Goal: Task Accomplishment & Management: Manage account settings

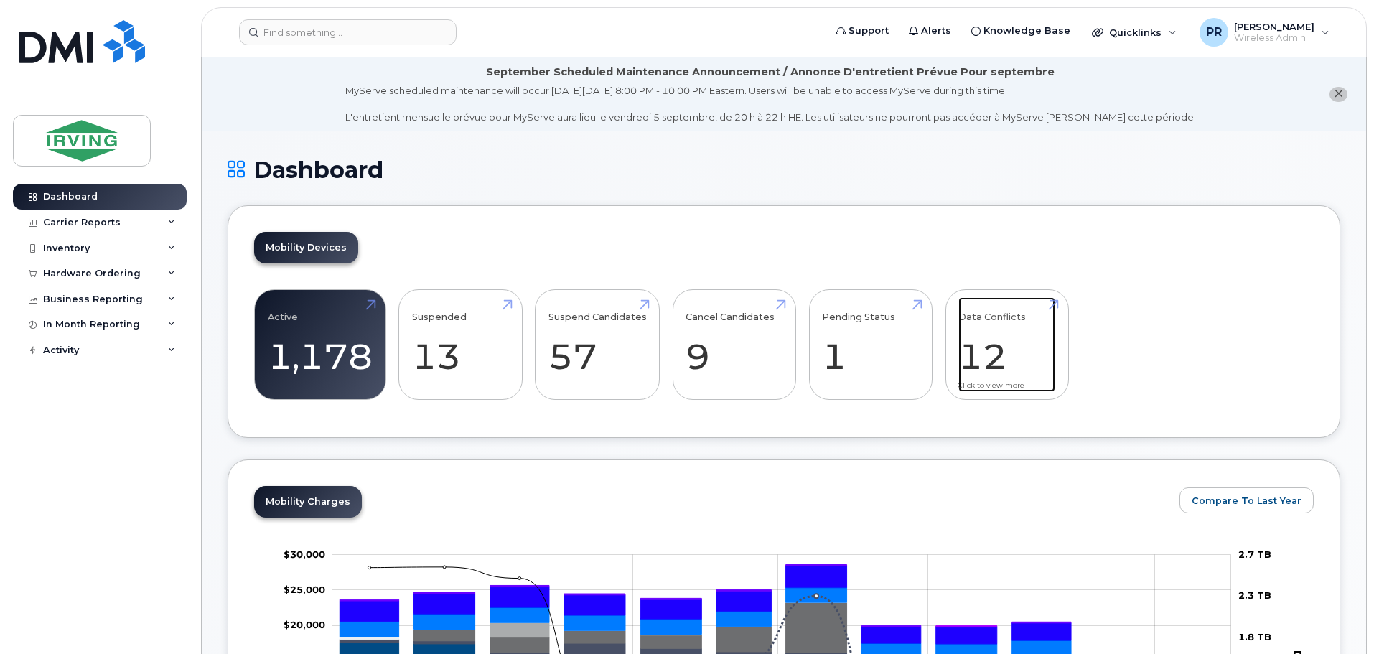
click at [996, 350] on link "Data Conflicts 12" at bounding box center [1007, 344] width 97 height 95
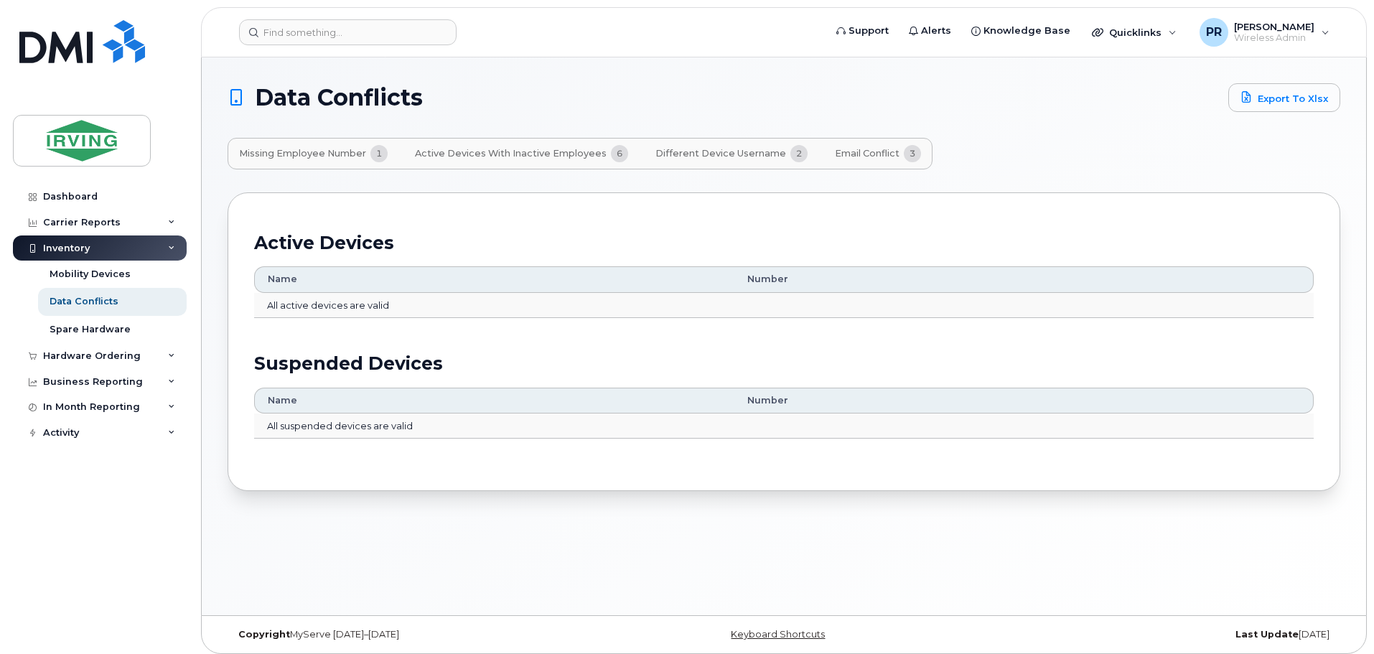
click at [864, 151] on span "Email Conflict" at bounding box center [867, 153] width 65 height 11
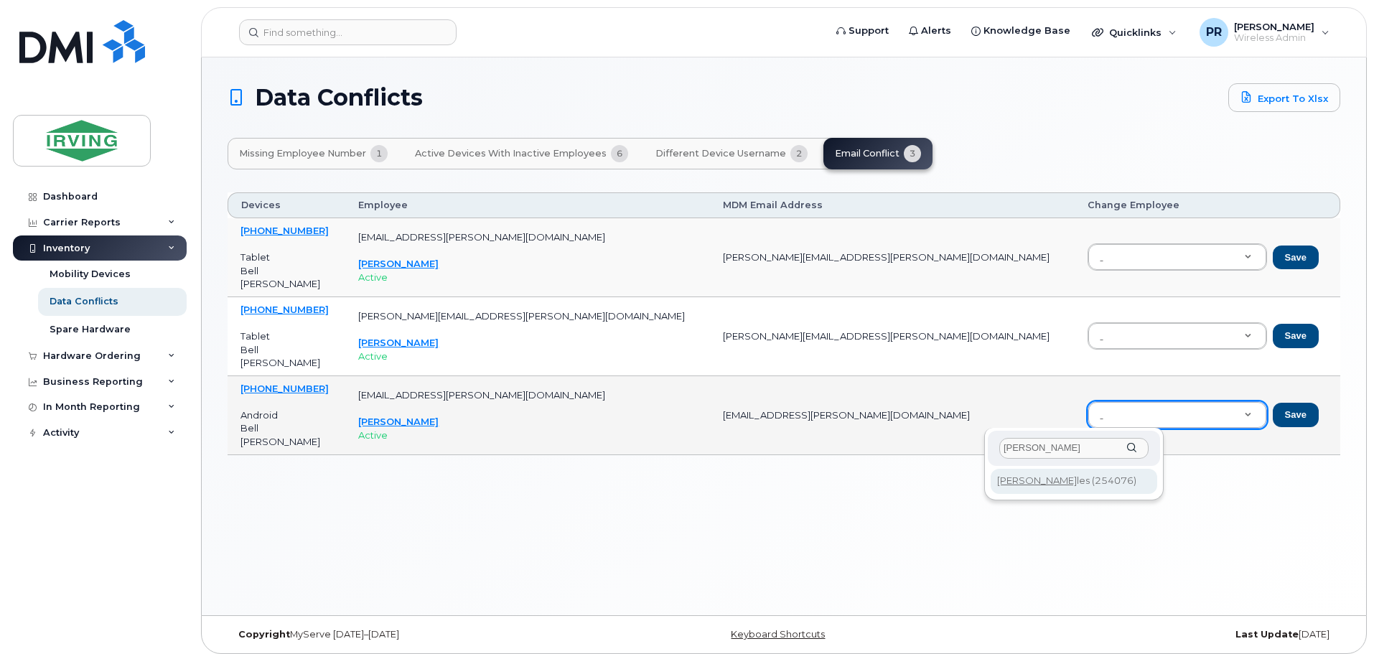
type input "karen sty"
type input "254076"
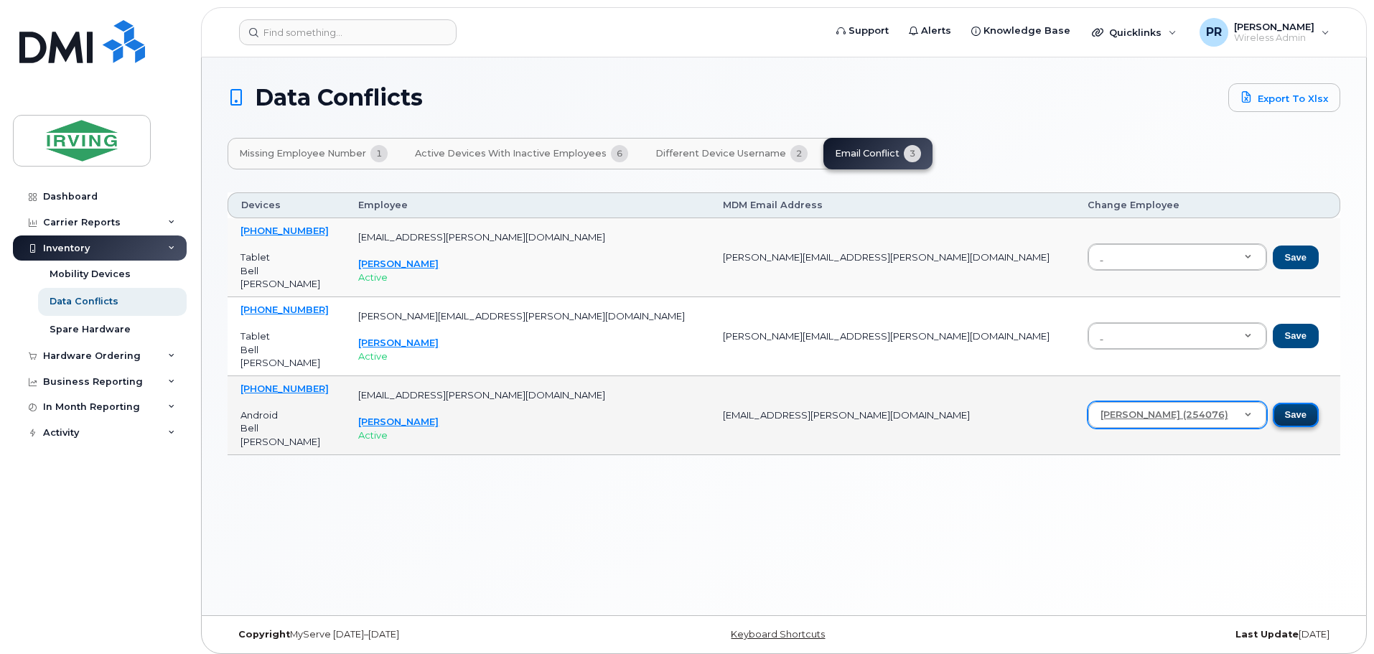
click at [1273, 414] on button "Save" at bounding box center [1296, 415] width 46 height 24
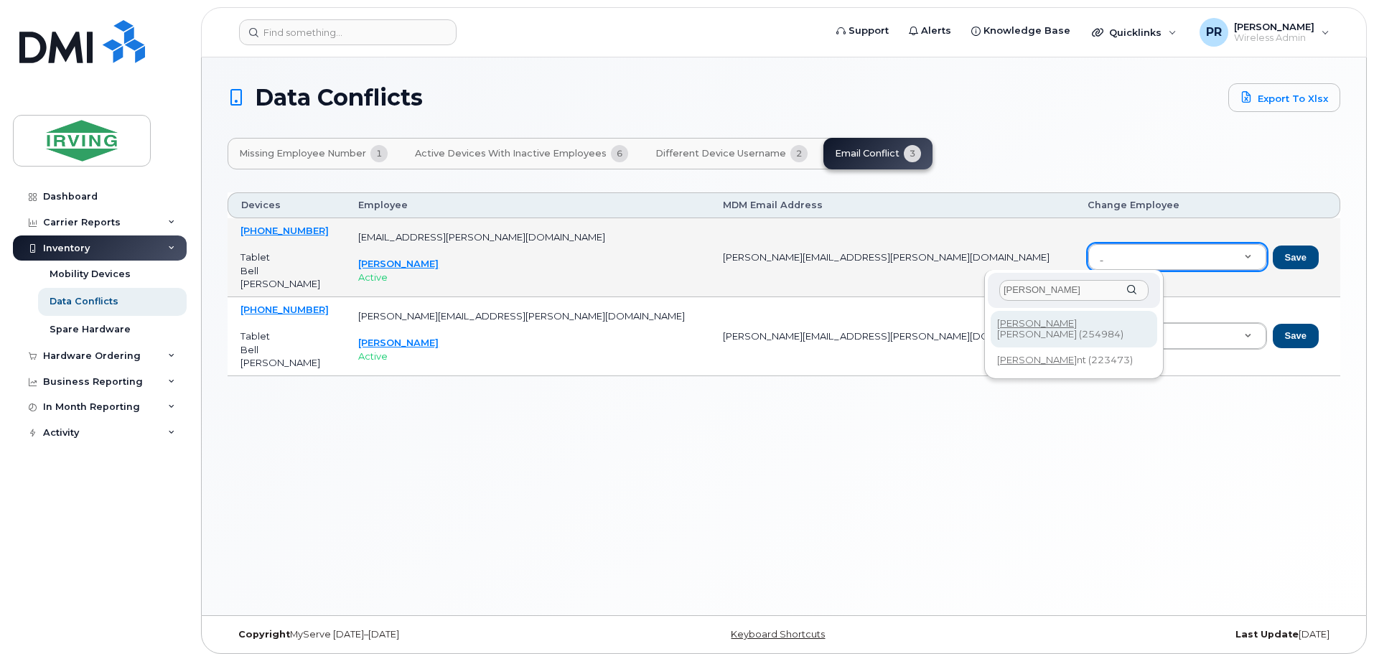
type input "josh hu"
type input "254984"
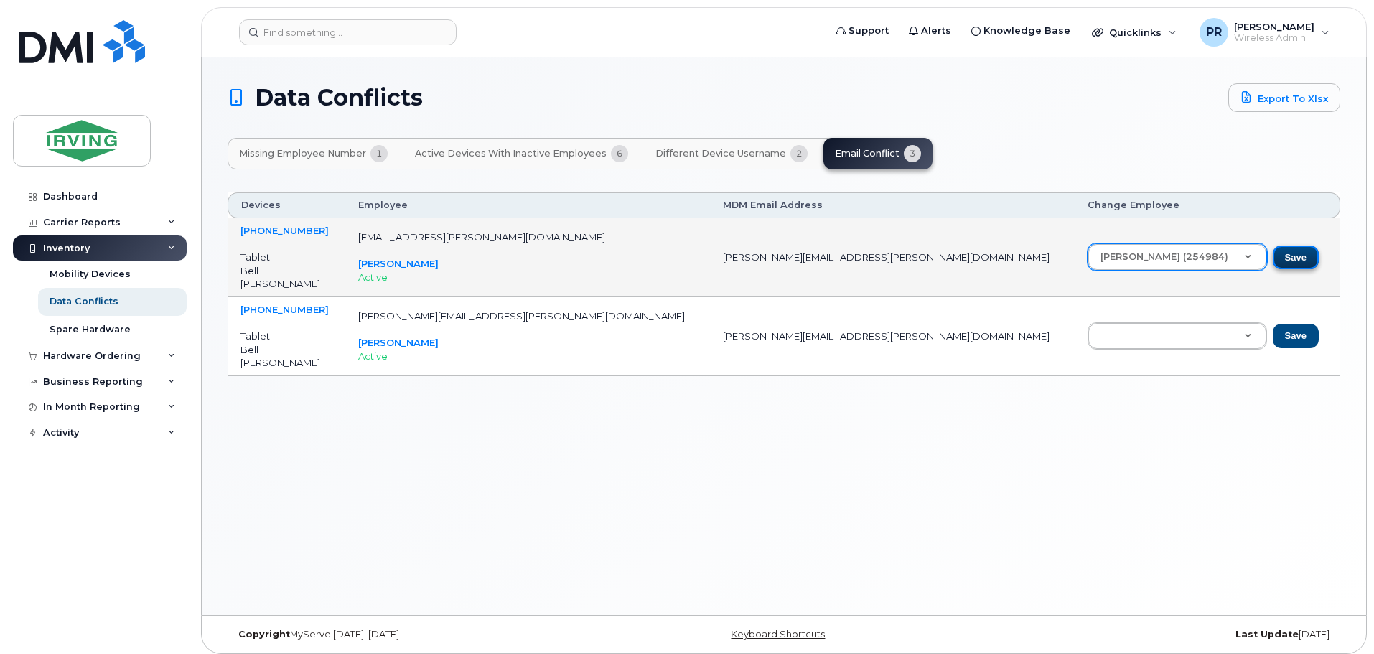
click at [1273, 253] on button "Save" at bounding box center [1296, 258] width 46 height 24
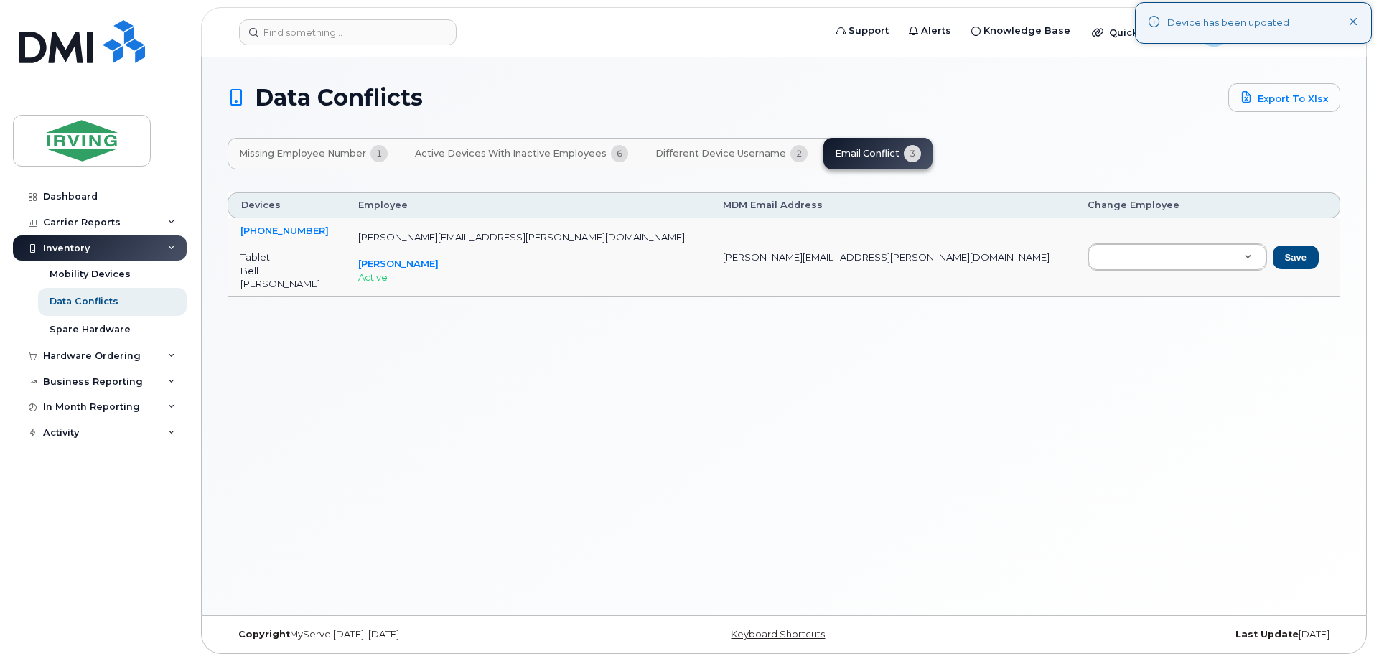
click at [712, 151] on span "Different Device Username" at bounding box center [721, 153] width 131 height 11
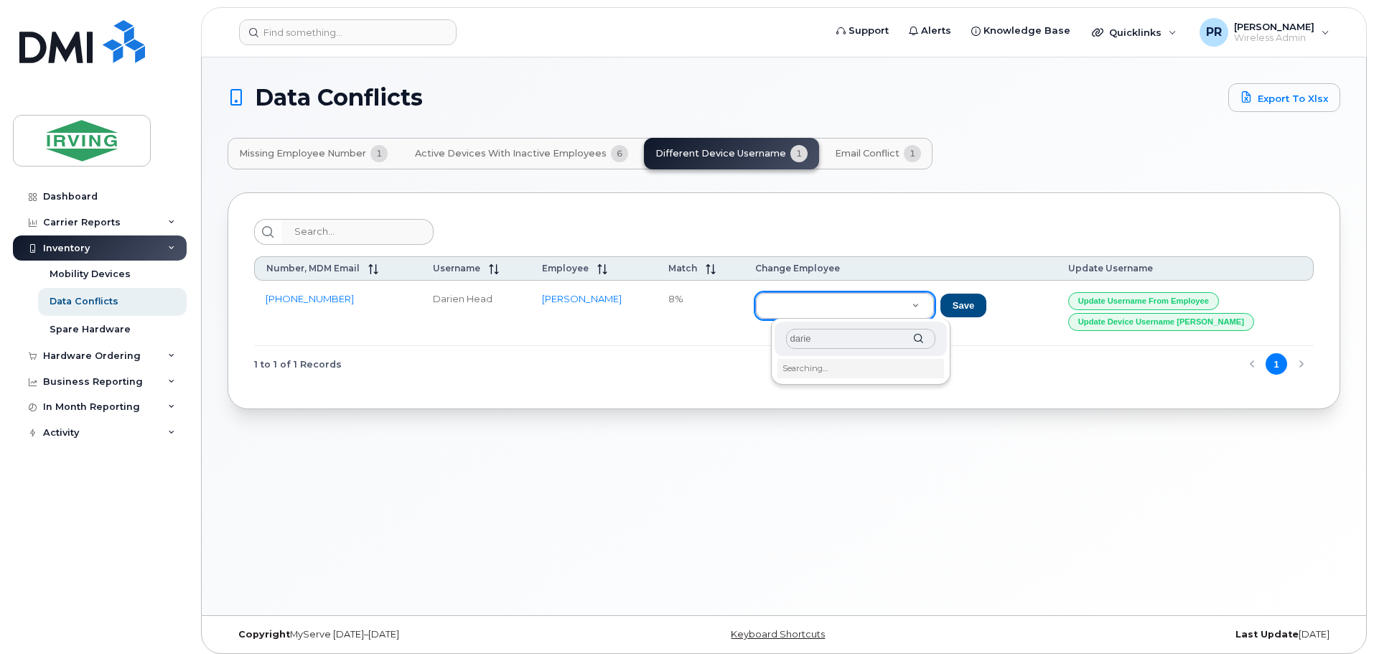
type input "darien"
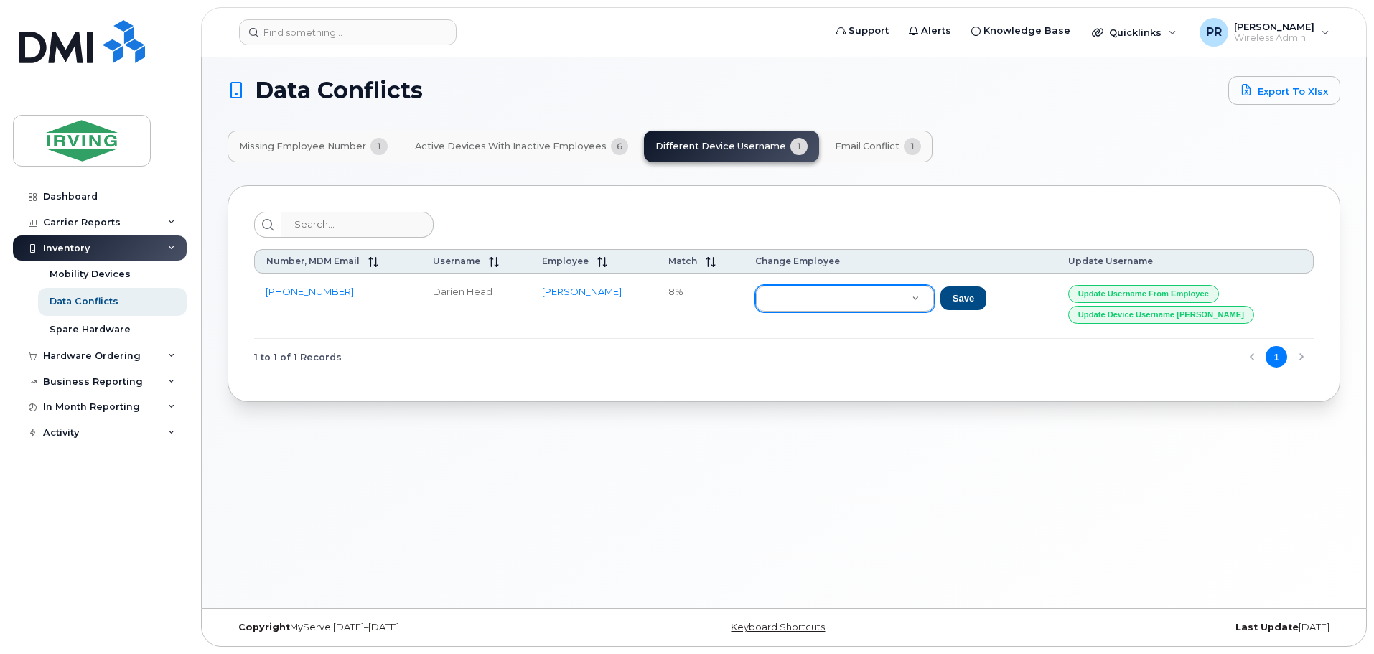
click at [322, 144] on span "Missing Employee Number" at bounding box center [302, 146] width 127 height 11
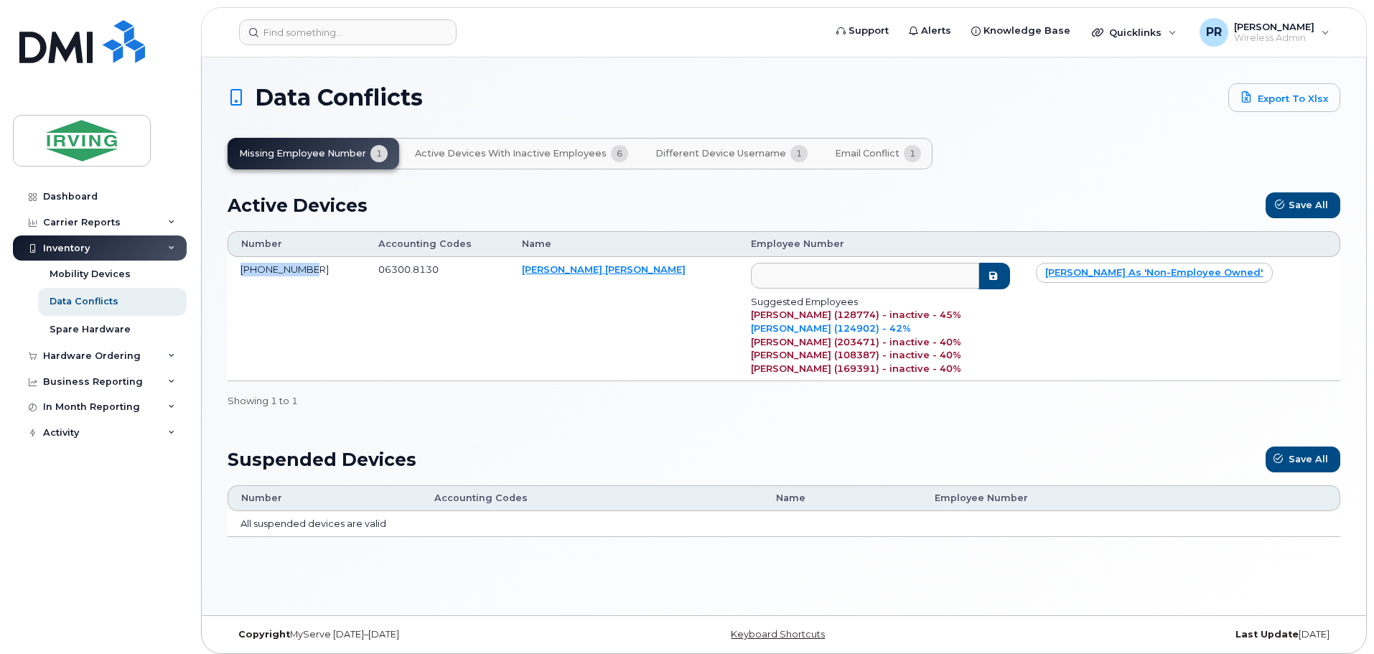
drag, startPoint x: 312, startPoint y: 270, endPoint x: 234, endPoint y: 272, distance: 78.3
click at [234, 272] on td "437-419-9515" at bounding box center [297, 319] width 138 height 124
copy td "437-419-9515"
click at [299, 33] on input at bounding box center [348, 32] width 218 height 26
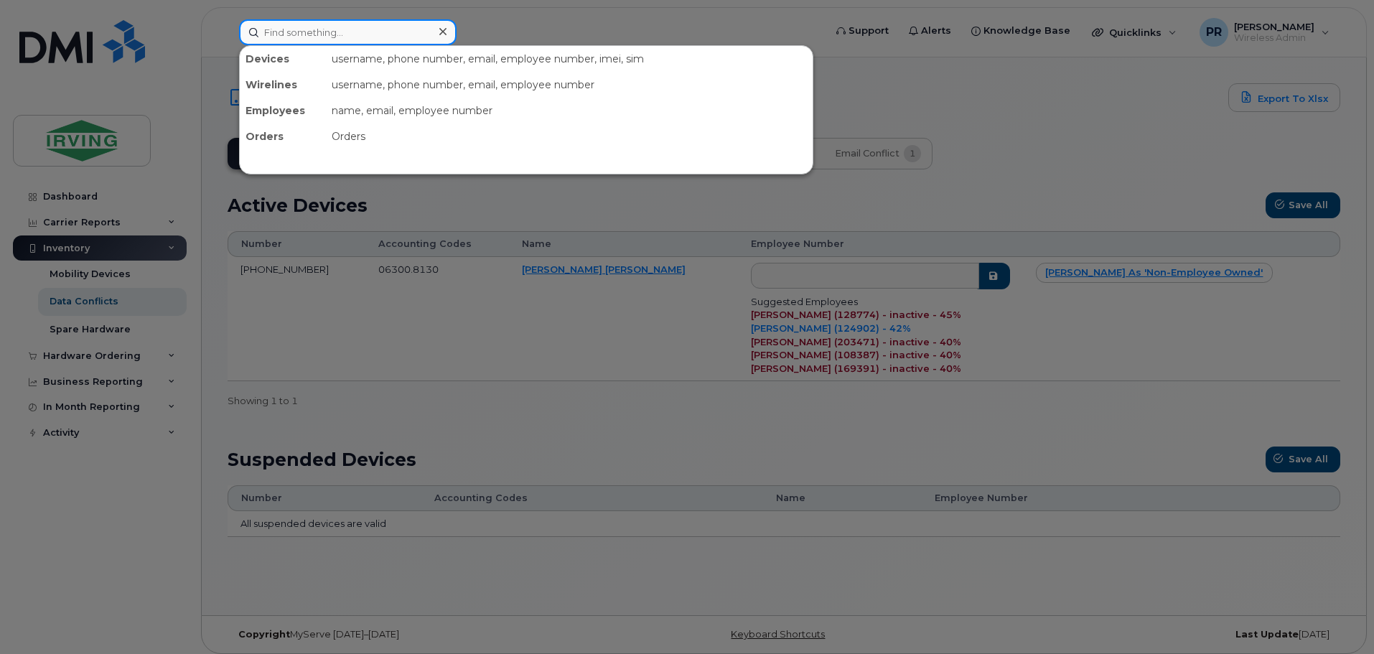
paste input "437-419-9515"
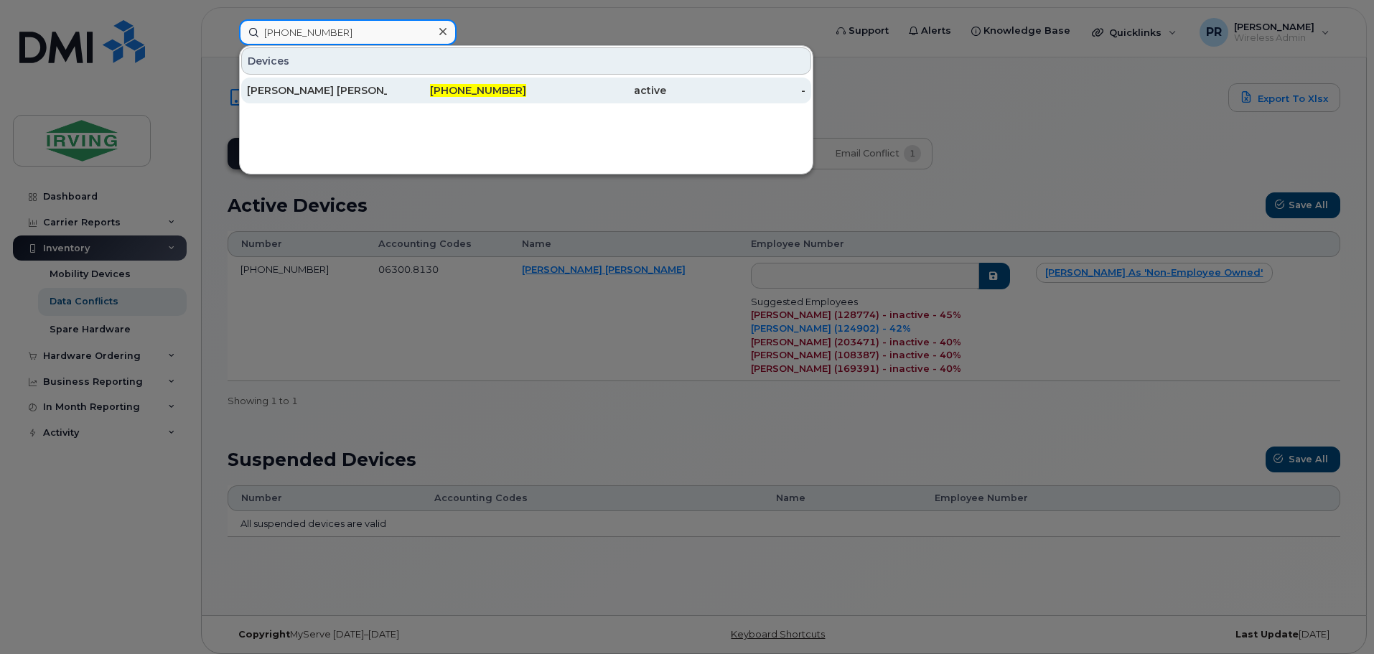
type input "437-419-9515"
click at [322, 90] on div "Sheamus O'reilly" at bounding box center [317, 90] width 140 height 14
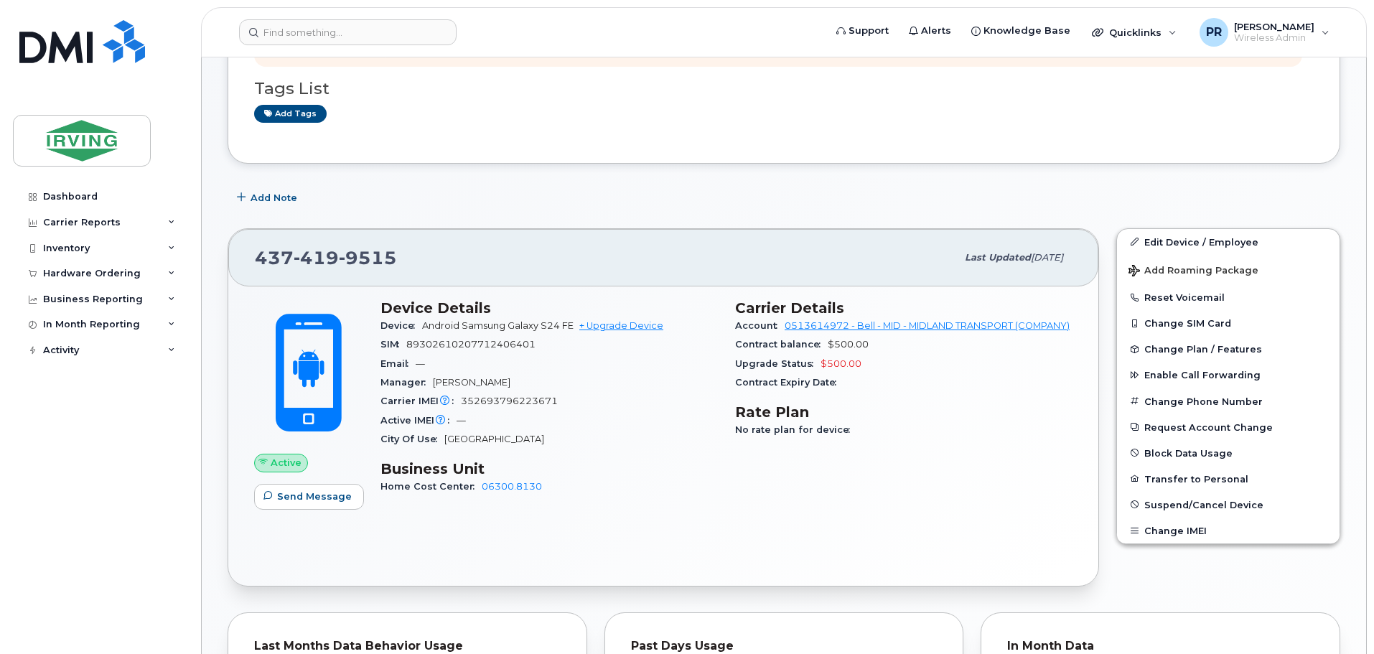
scroll to position [287, 0]
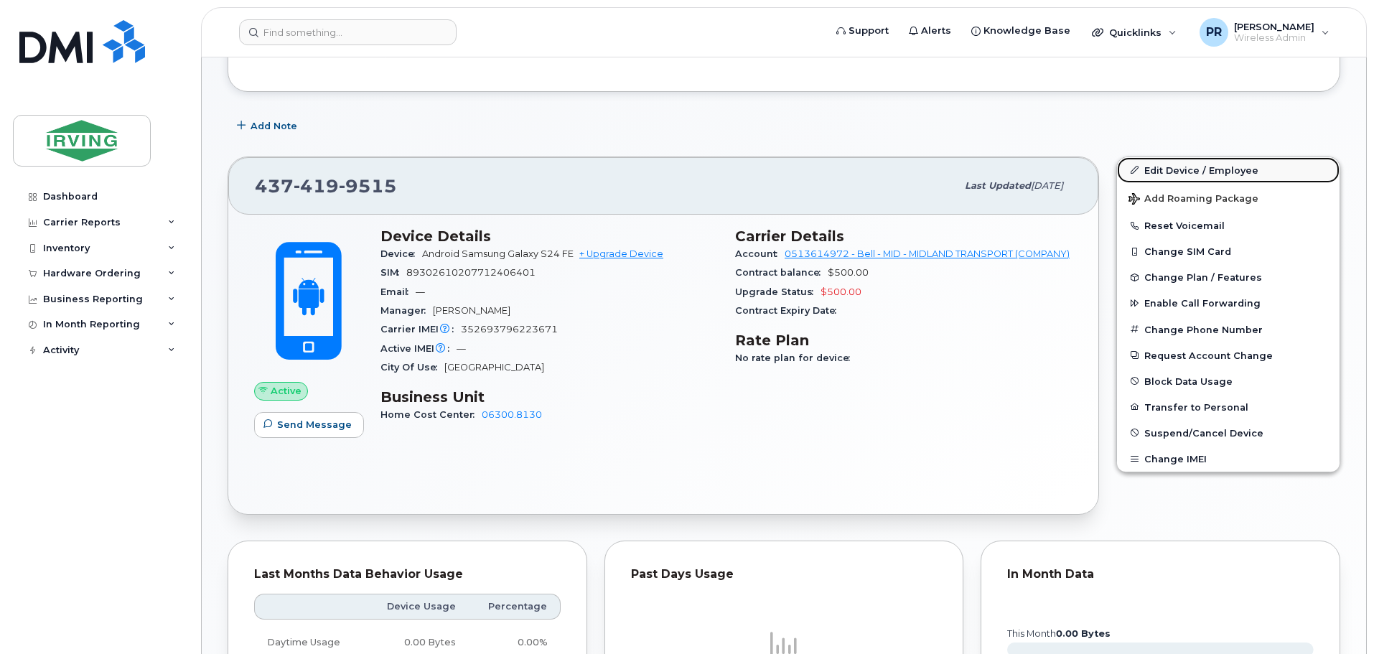
click at [1167, 170] on link "Edit Device / Employee" at bounding box center [1228, 170] width 223 height 26
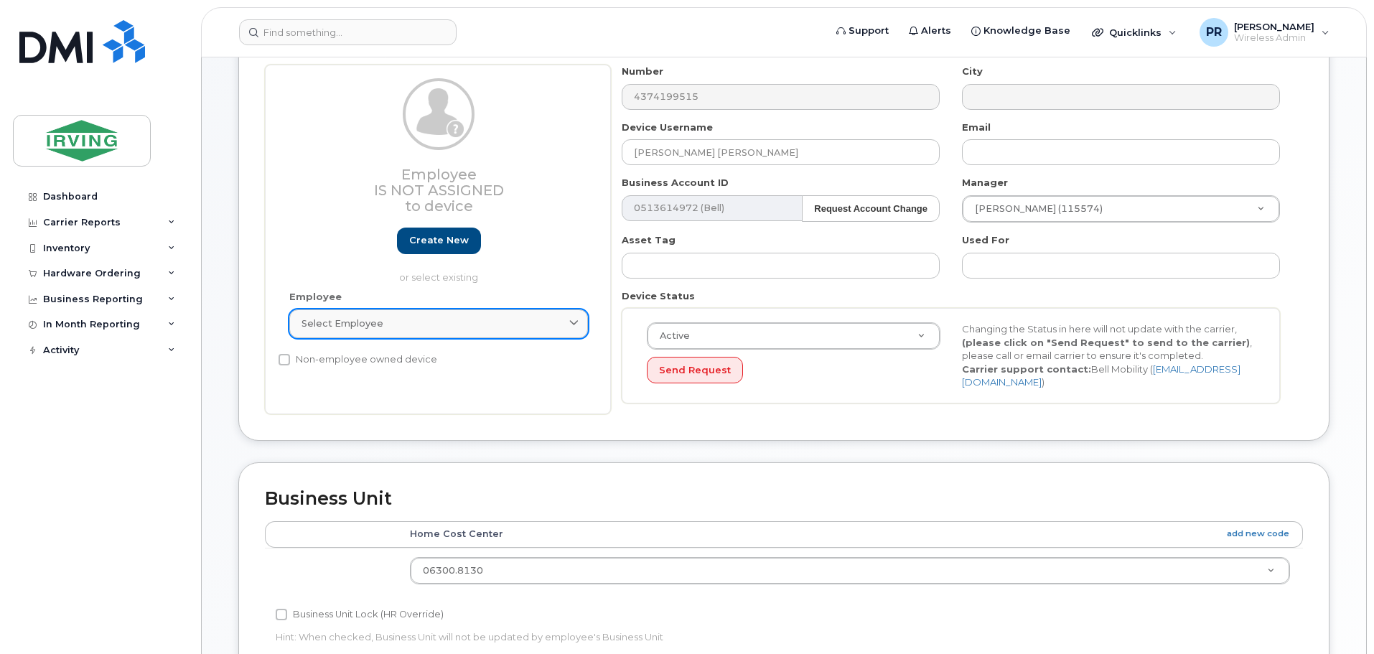
scroll to position [215, 0]
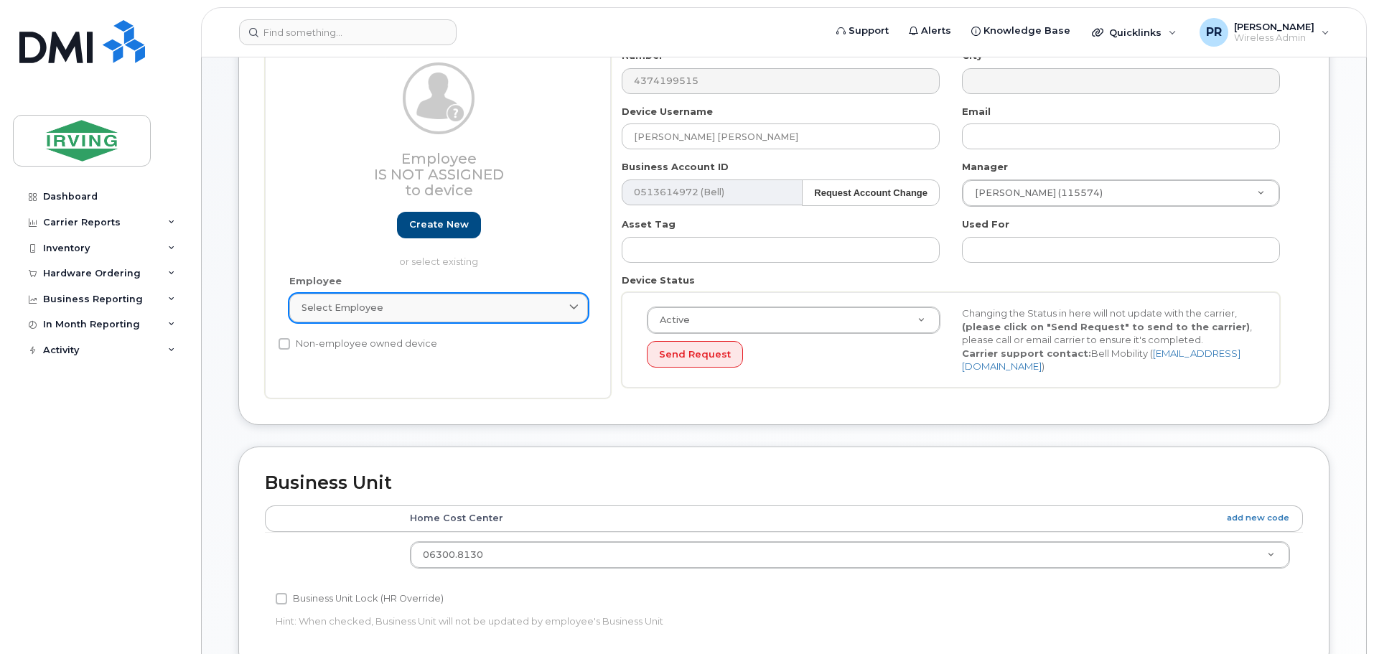
click at [348, 309] on span "Select employee" at bounding box center [343, 308] width 82 height 14
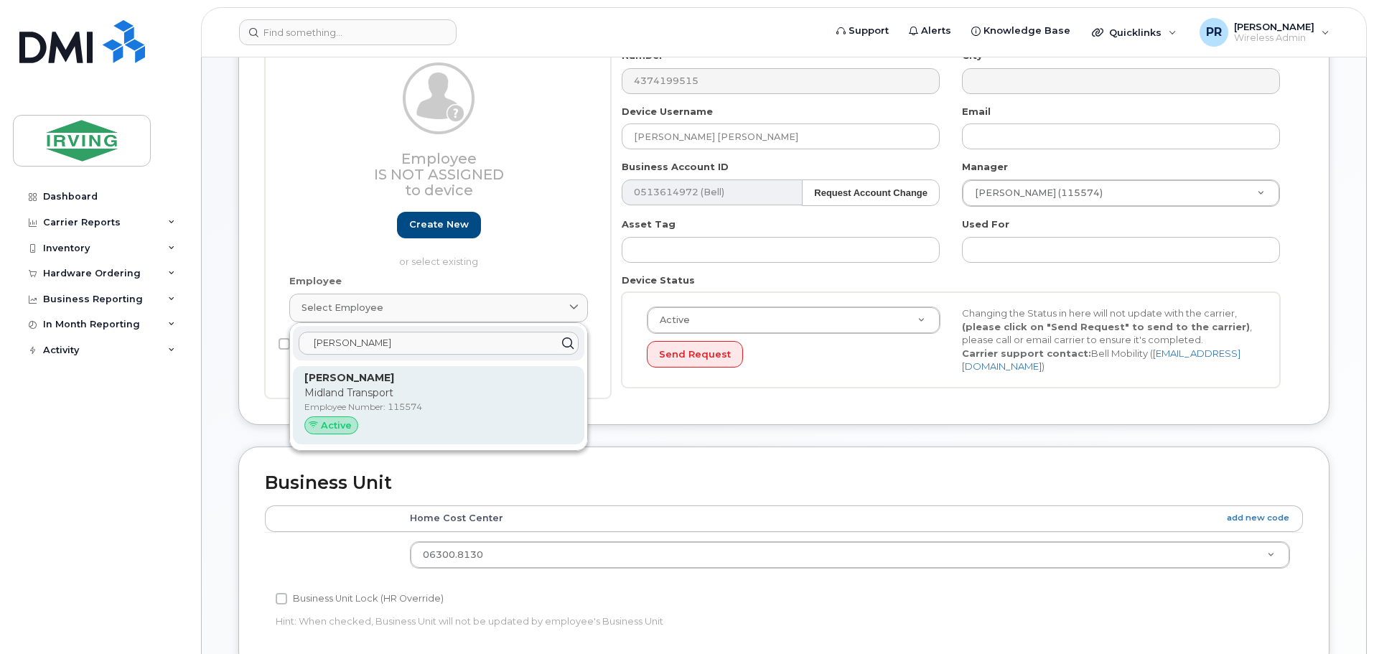
type input "[PERSON_NAME]"
click at [360, 391] on p "Midland Transport" at bounding box center [438, 393] width 269 height 15
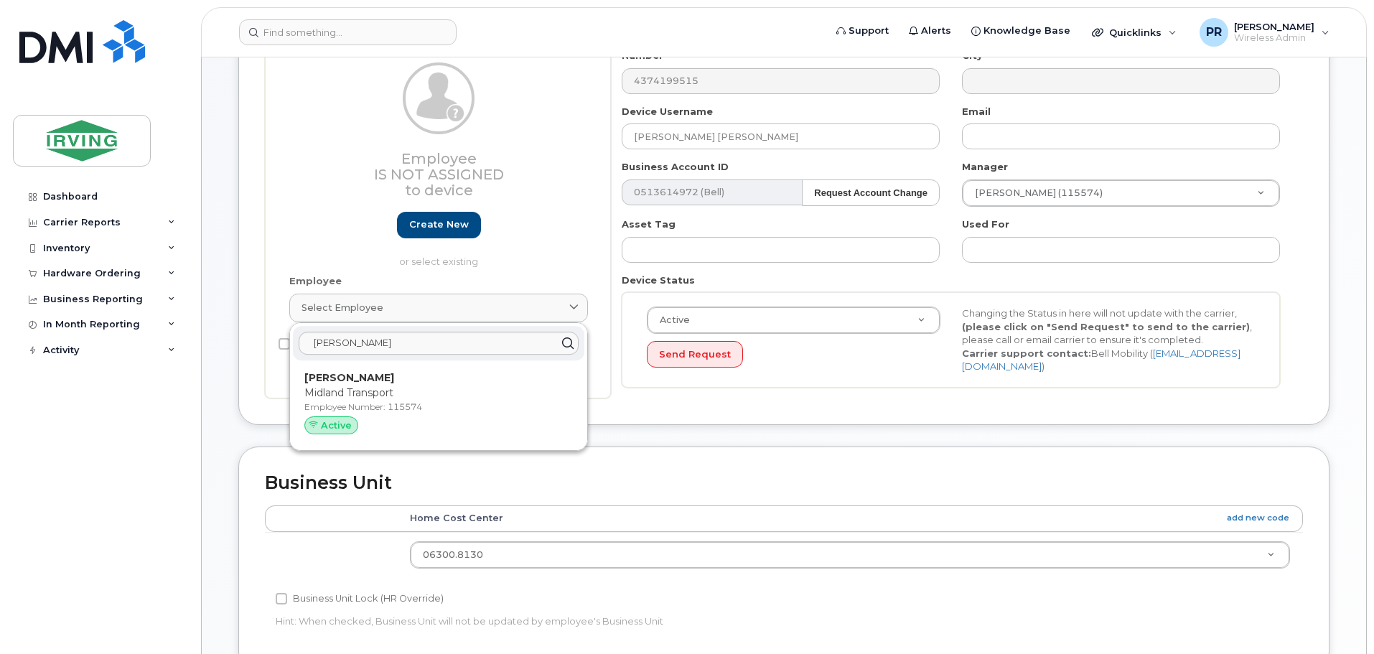
type input "115574"
type input "David Wiznuik"
type input "[EMAIL_ADDRESS][PERSON_NAME][DOMAIN_NAME]"
type input "19135514"
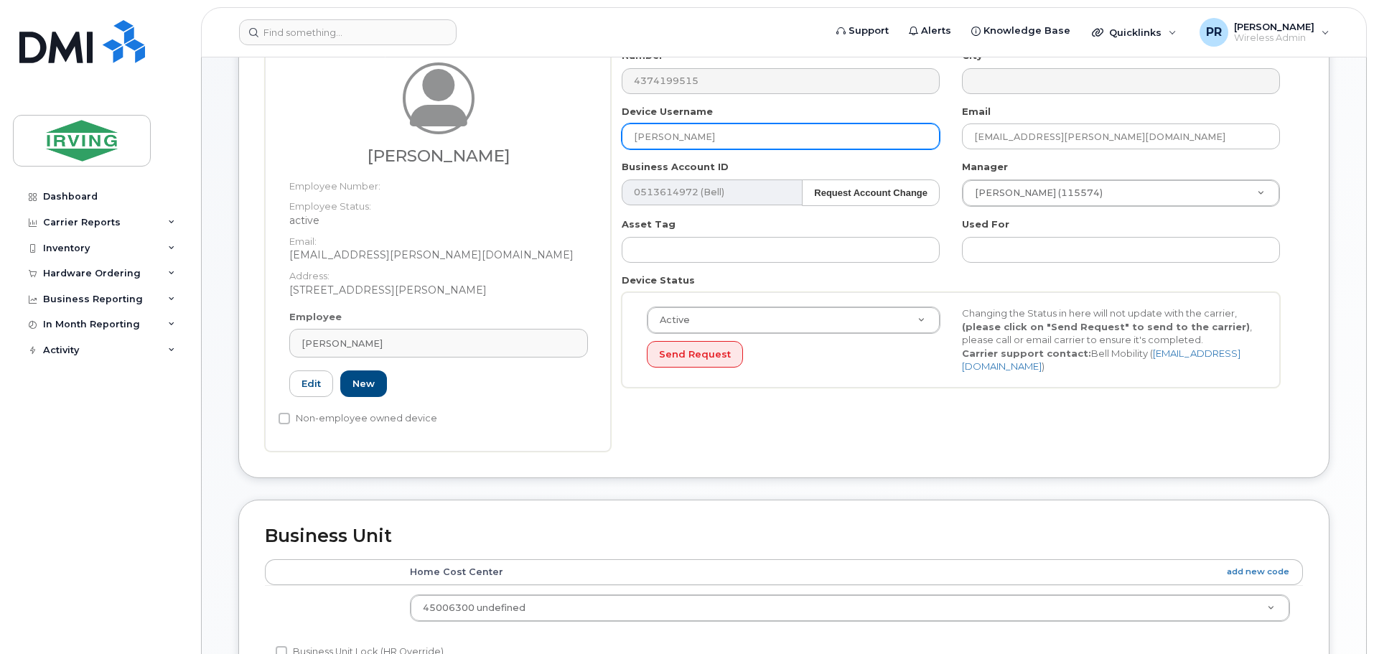
drag, startPoint x: 713, startPoint y: 137, endPoint x: 548, endPoint y: 149, distance: 165.6
click at [548, 149] on div "David Wiznuik Employee Number: Employee Status: active Email: wiznuik.dave@midl…" at bounding box center [784, 250] width 1038 height 403
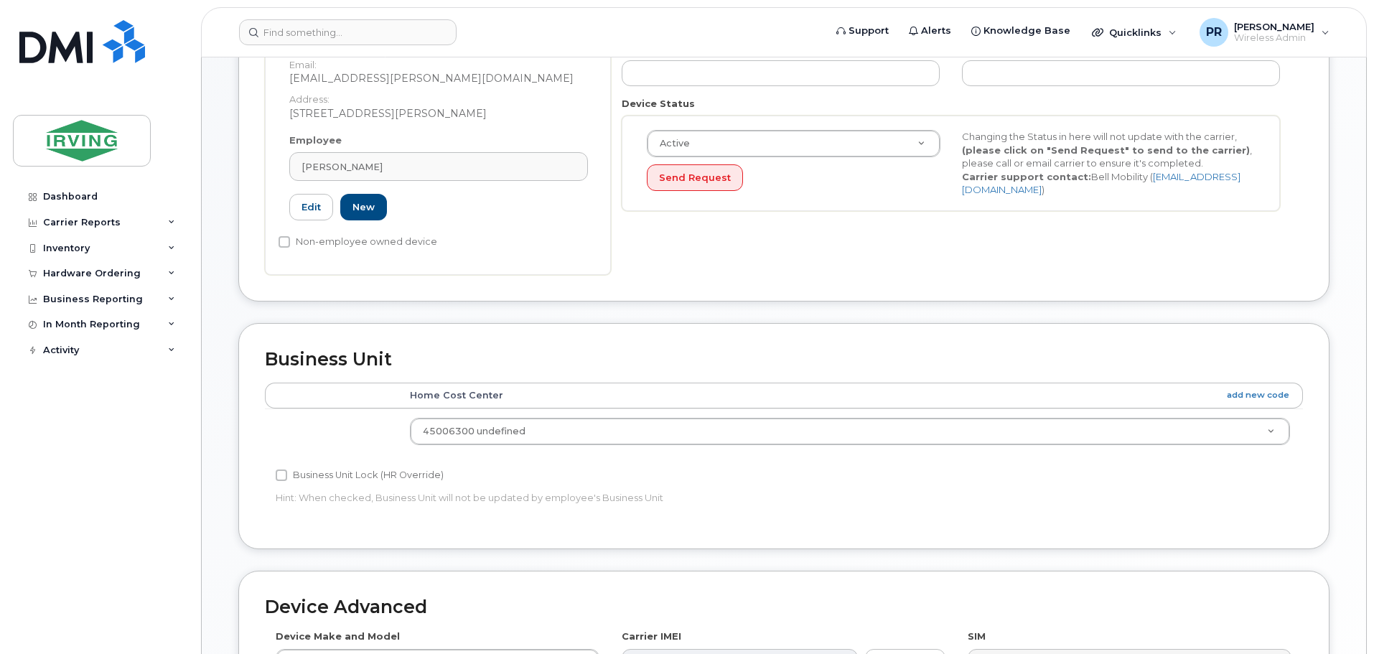
scroll to position [737, 0]
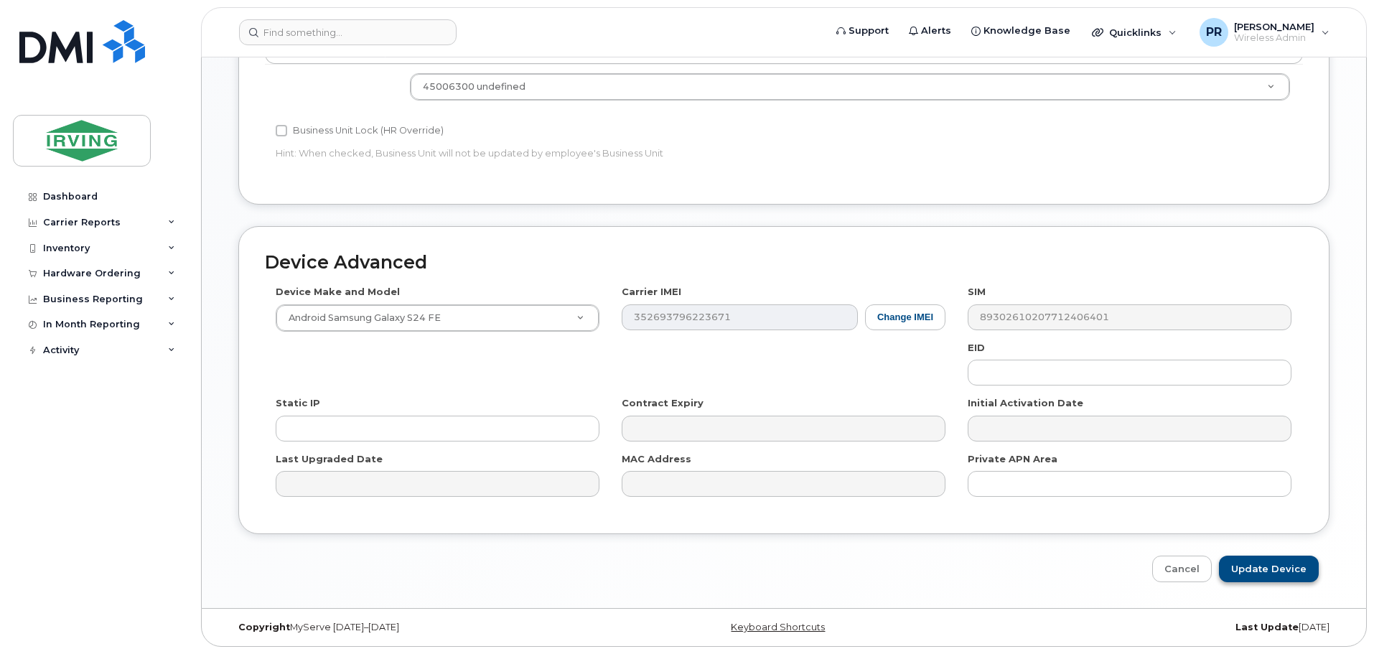
type input "VACANT"
click at [1250, 566] on input "Update Device" at bounding box center [1269, 569] width 100 height 27
type input "Saving..."
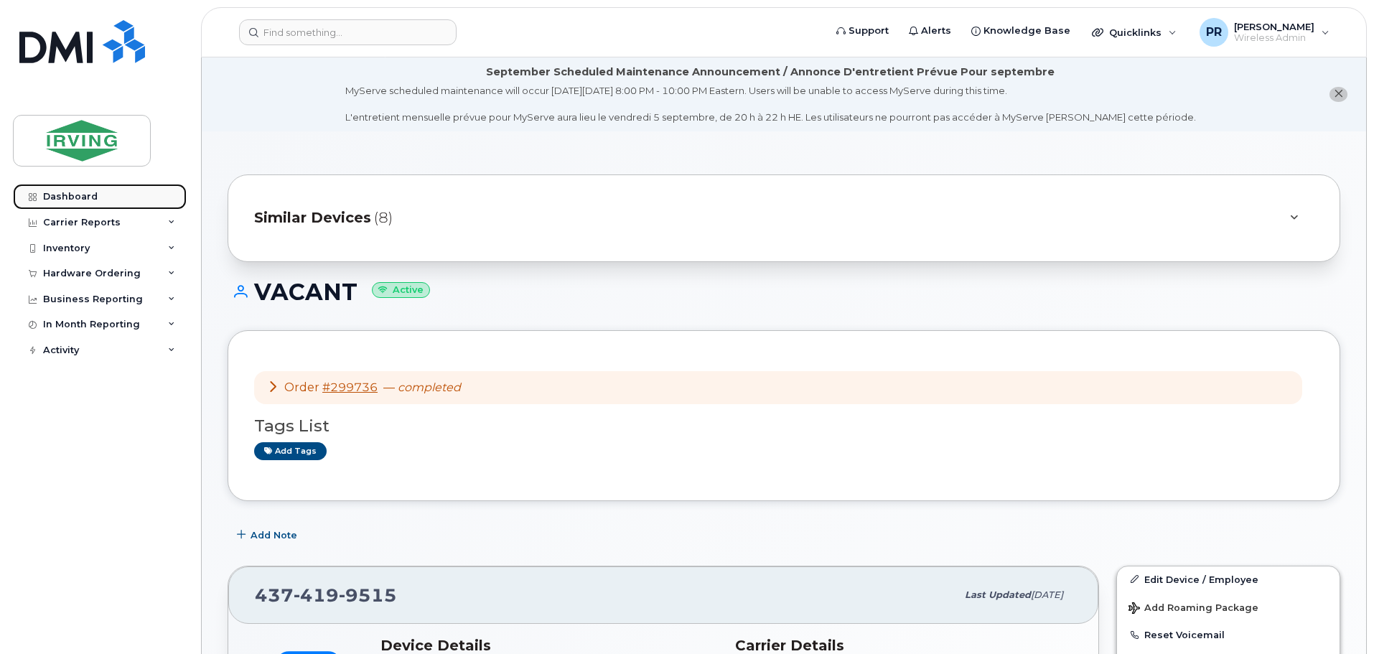
click at [51, 192] on div "Dashboard" at bounding box center [70, 196] width 55 height 11
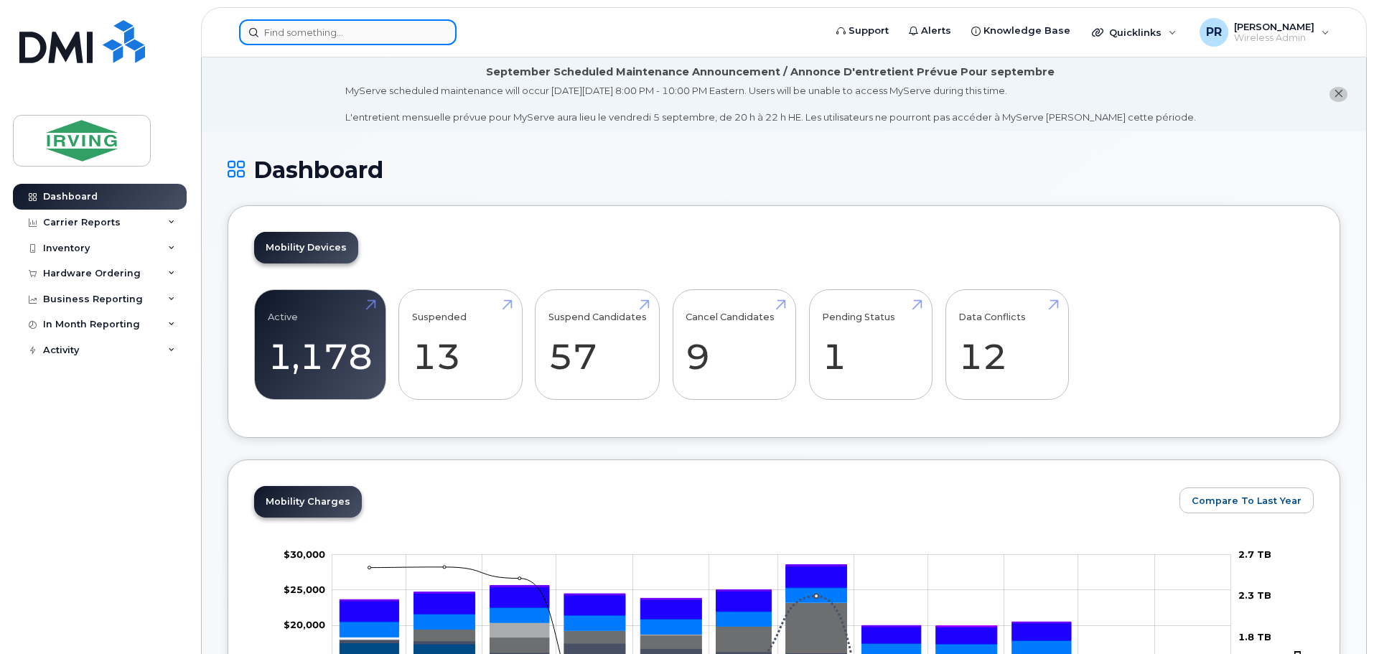
click at [284, 33] on input at bounding box center [348, 32] width 218 height 26
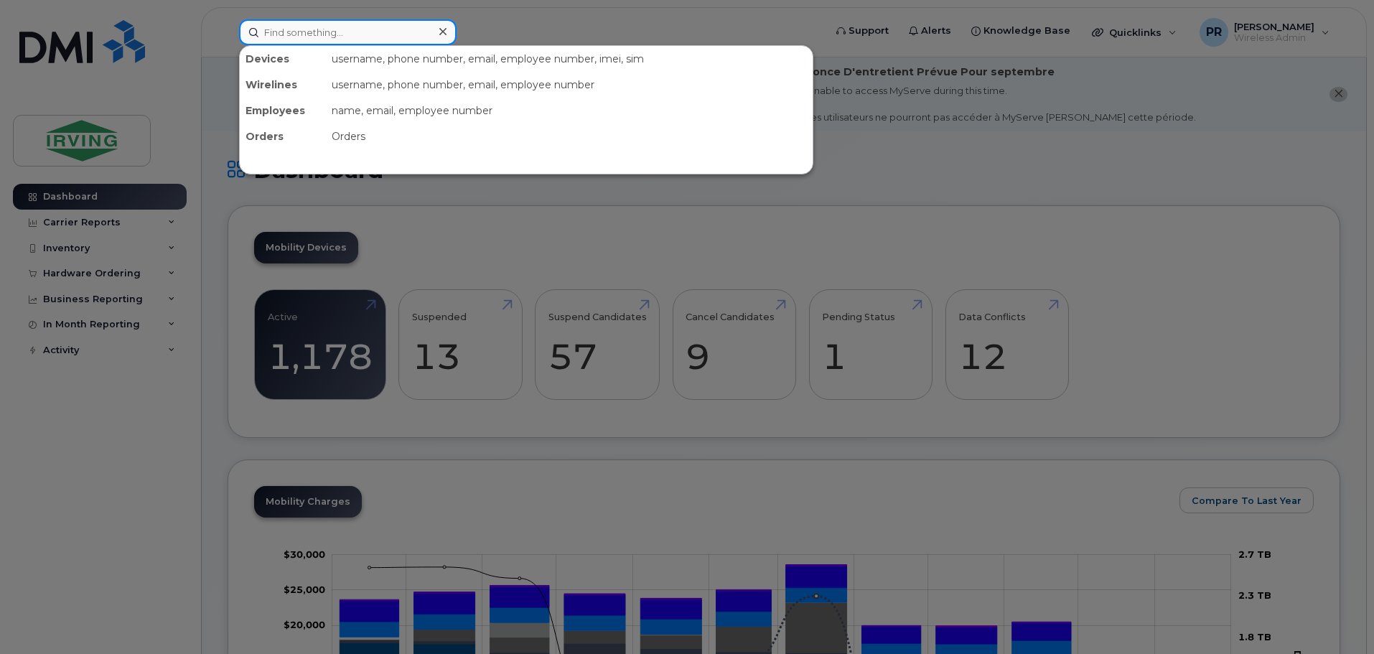
paste input "4372986600"
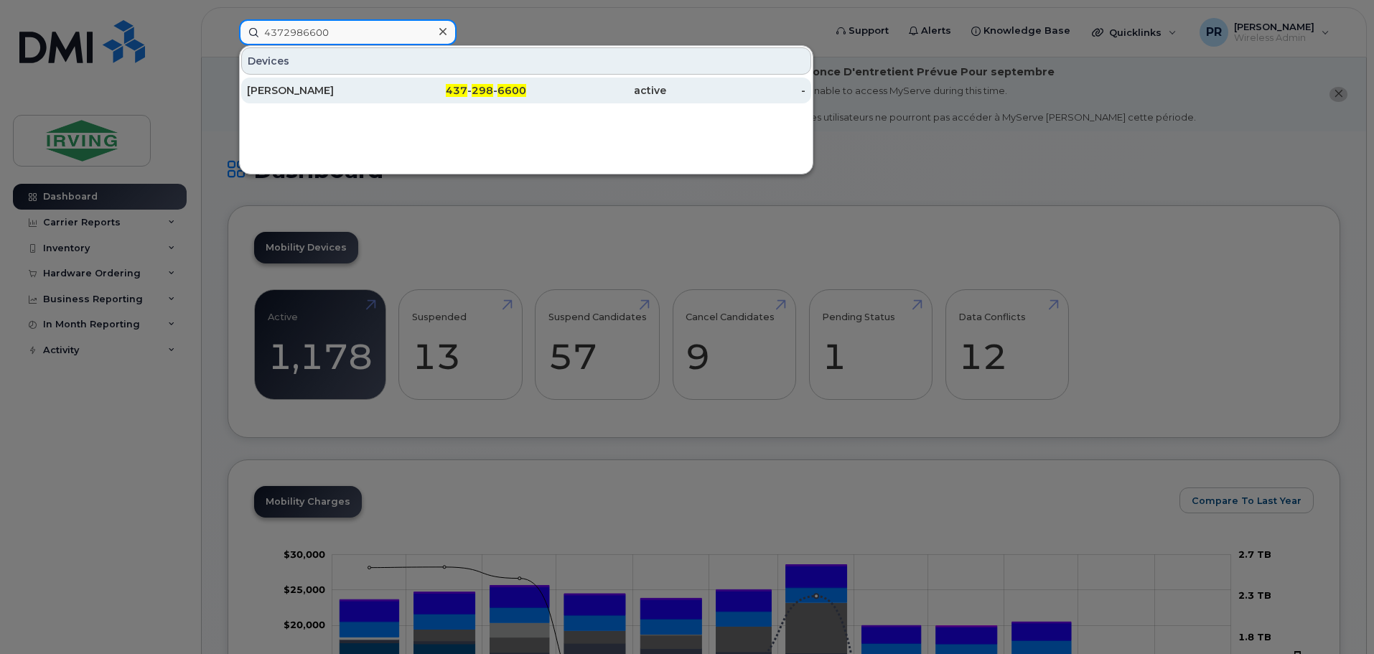
type input "4372986600"
click at [322, 91] on div "Josh Huebsch" at bounding box center [317, 90] width 140 height 14
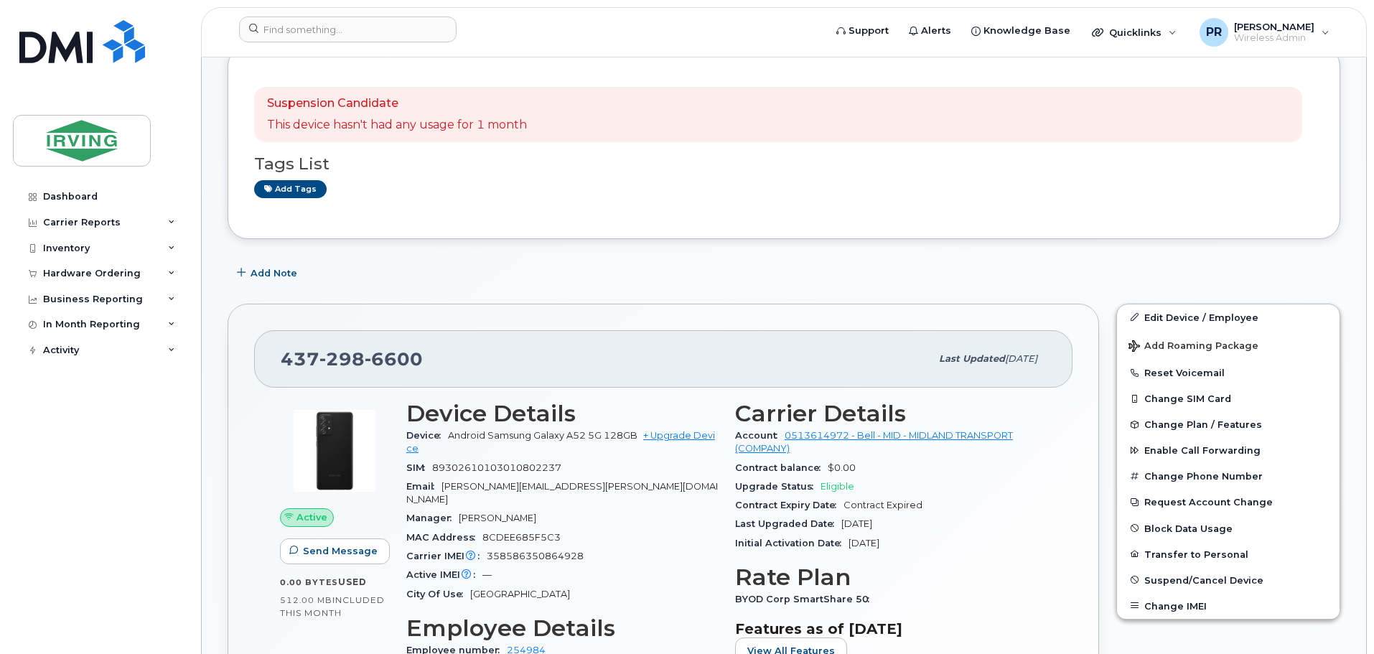
scroll to position [144, 0]
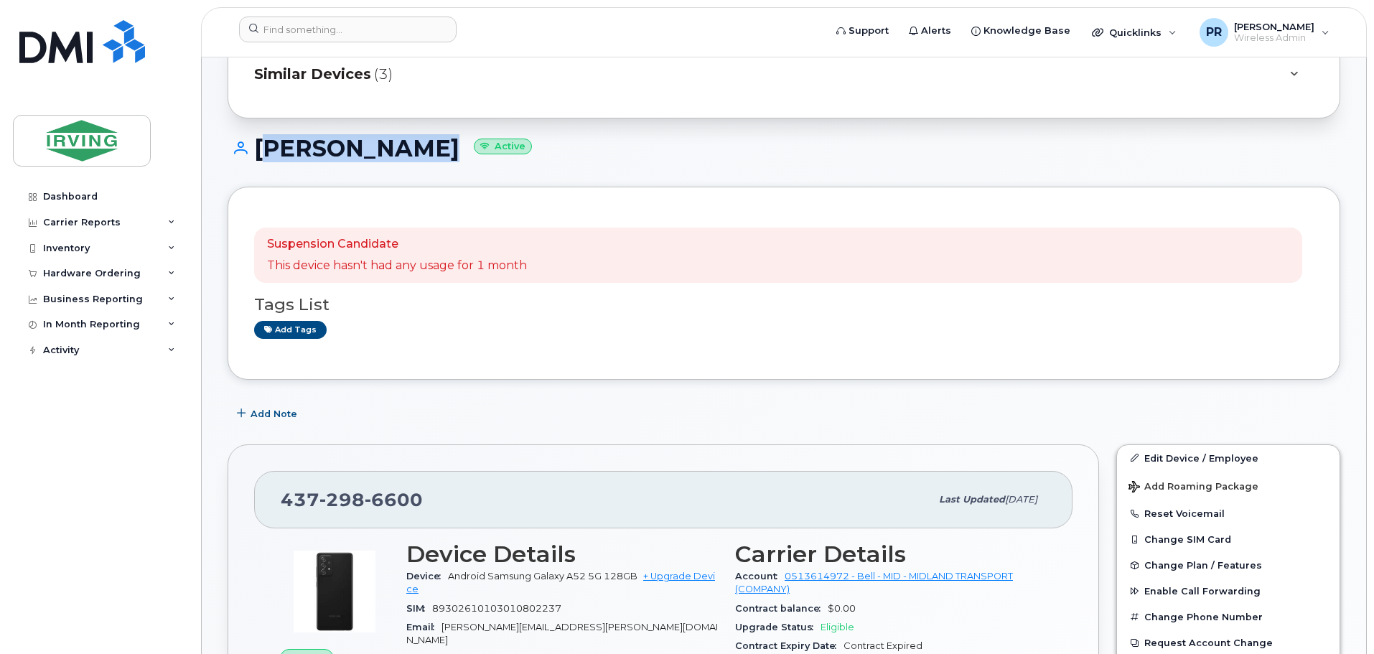
drag, startPoint x: 419, startPoint y: 149, endPoint x: 257, endPoint y: 150, distance: 162.3
click at [257, 150] on h1 "[PERSON_NAME] Active" at bounding box center [784, 148] width 1113 height 25
copy h1 "[PERSON_NAME]"
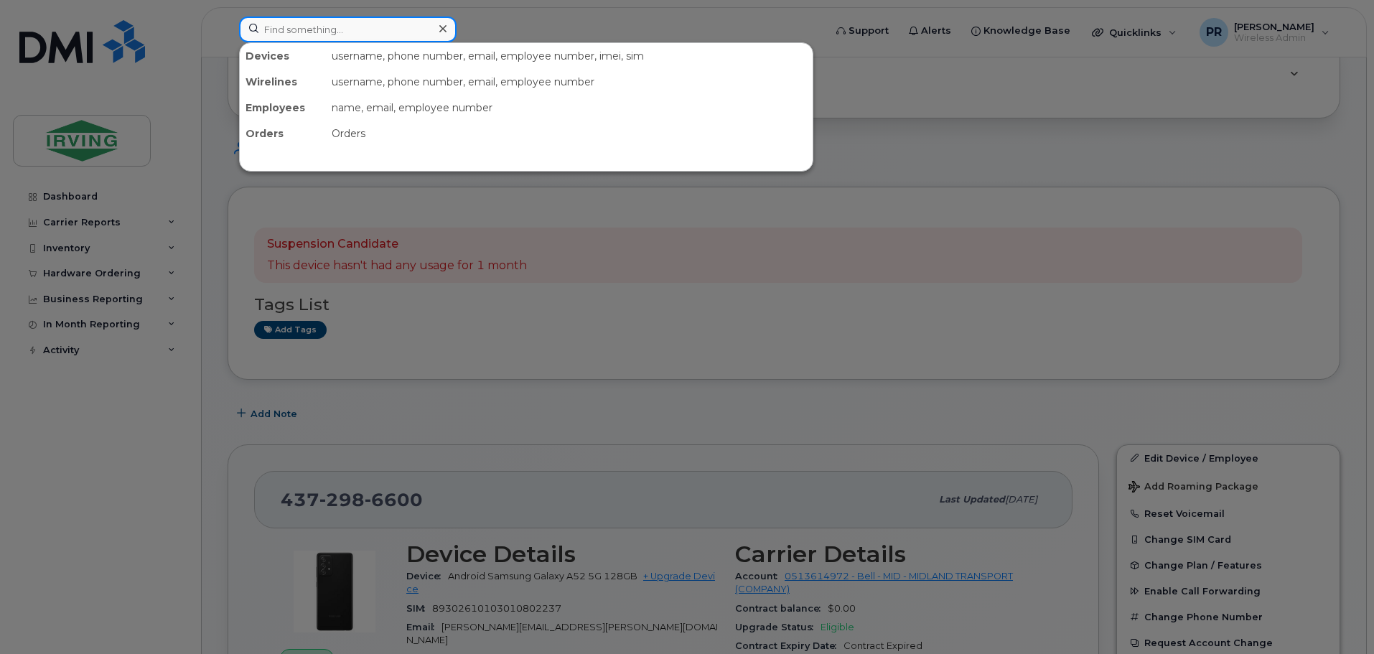
click at [350, 32] on input at bounding box center [348, 30] width 218 height 26
paste input "4374419041"
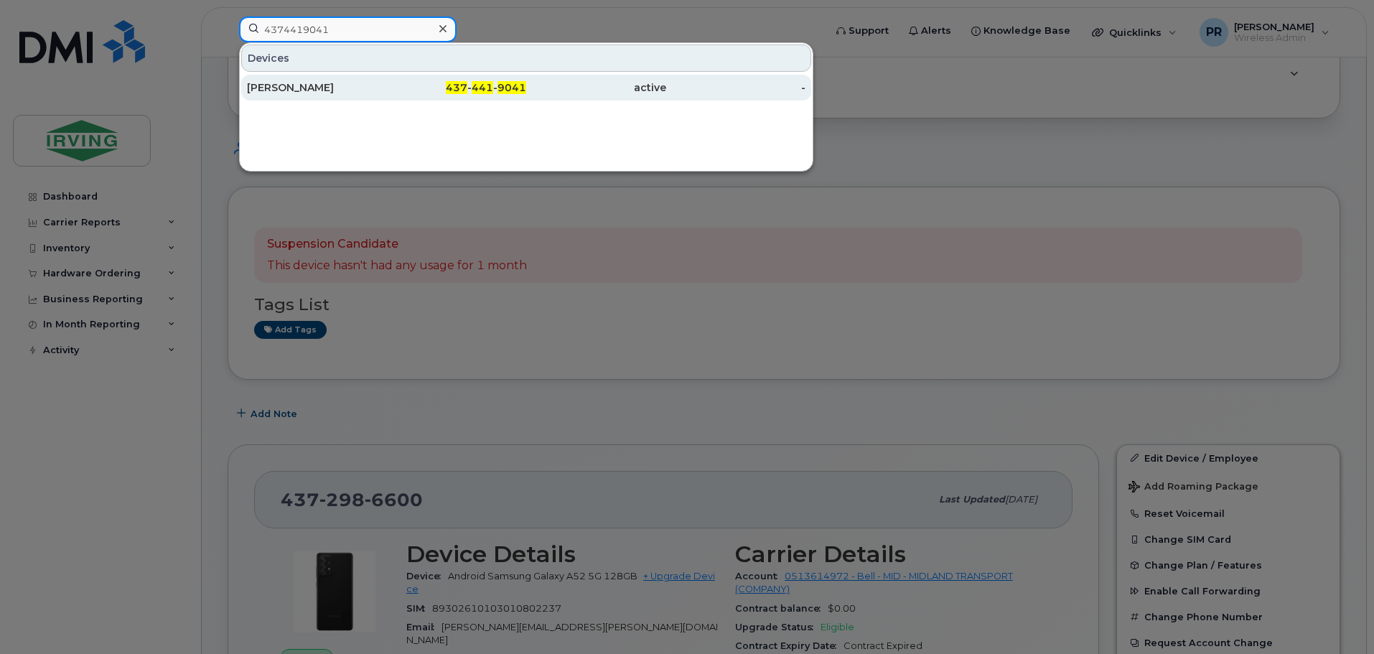
type input "4374419041"
click at [326, 88] on div "[PERSON_NAME]" at bounding box center [317, 87] width 140 height 14
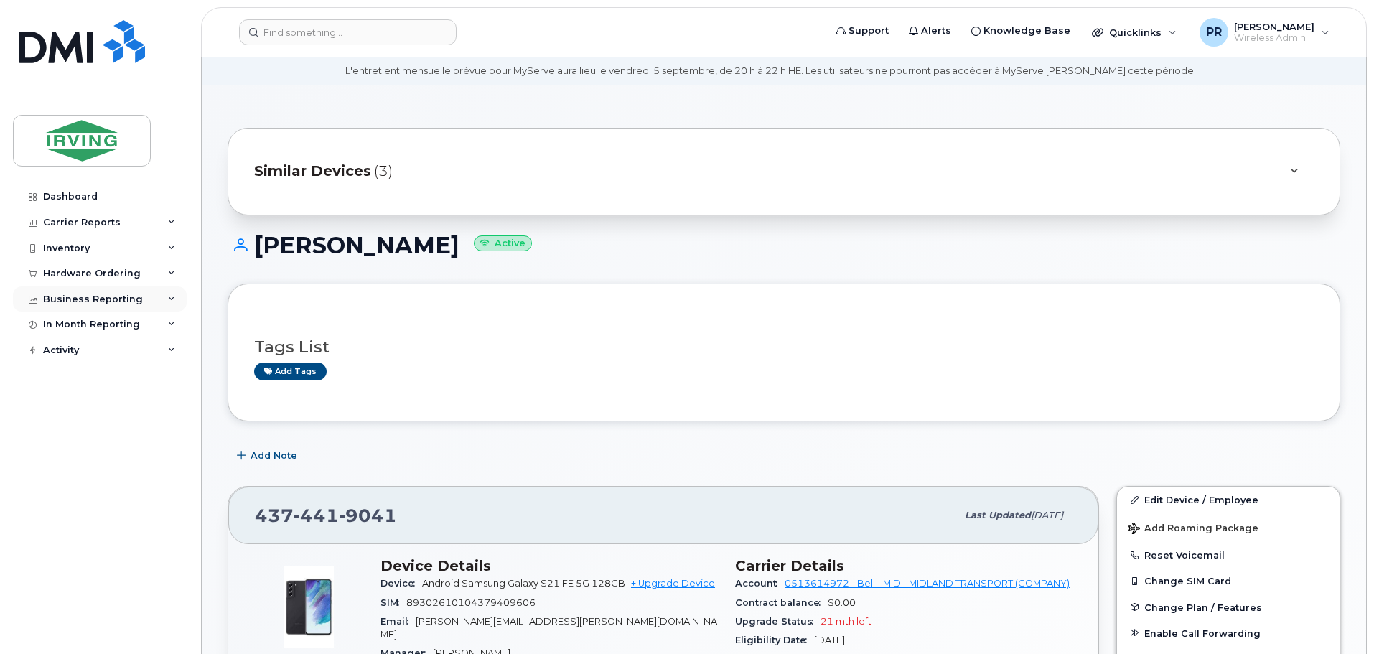
scroll to position [72, 0]
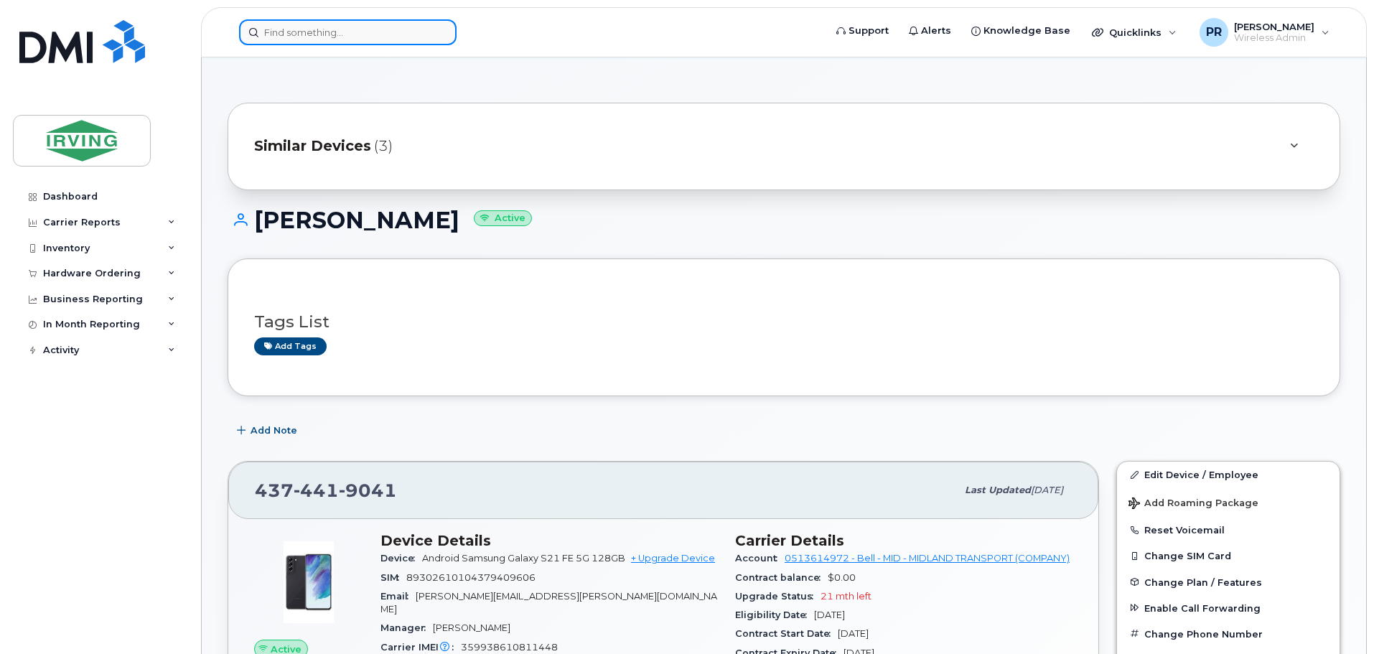
click at [327, 32] on input at bounding box center [348, 32] width 218 height 26
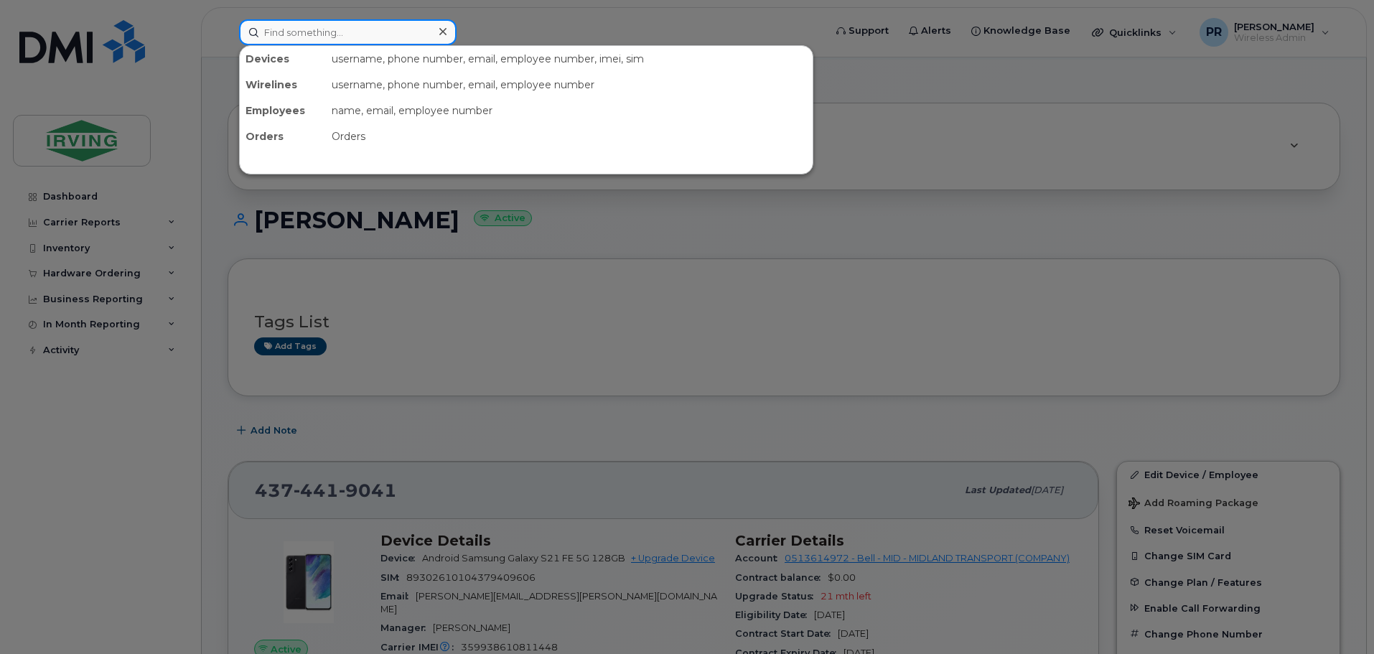
paste input "4372986600"
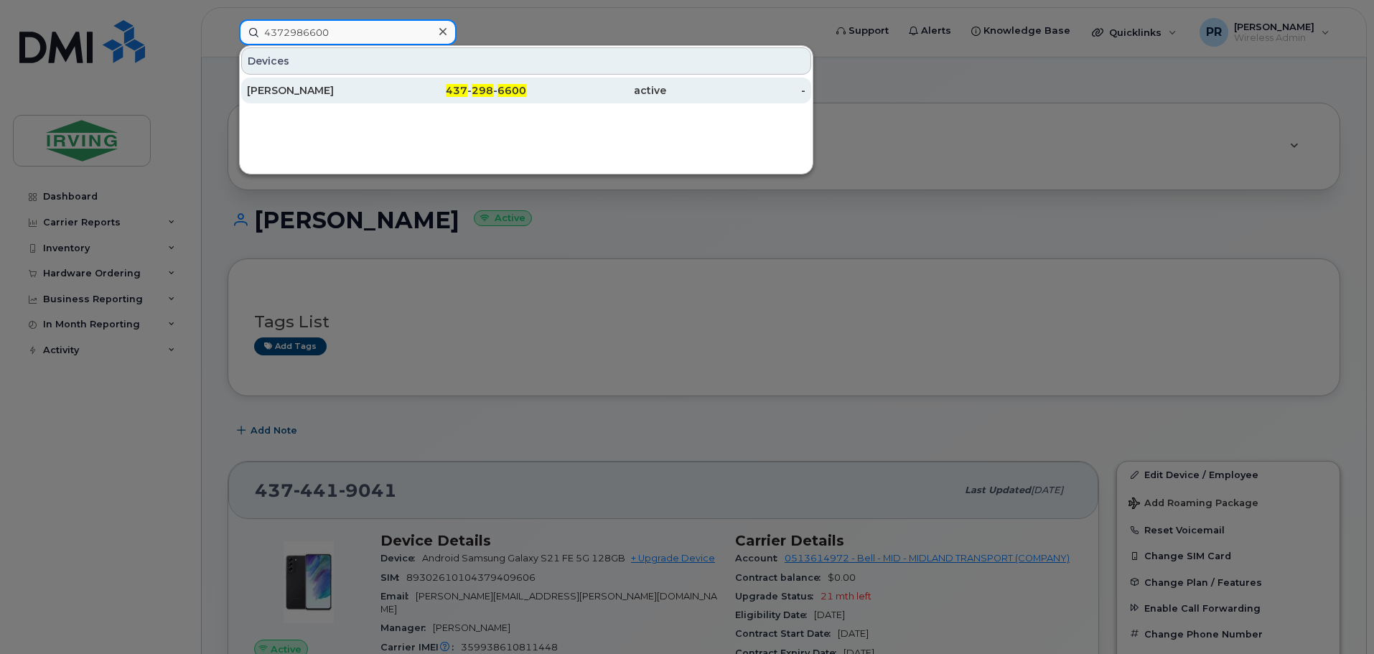
type input "4372986600"
click at [325, 88] on div "[PERSON_NAME]" at bounding box center [317, 90] width 140 height 14
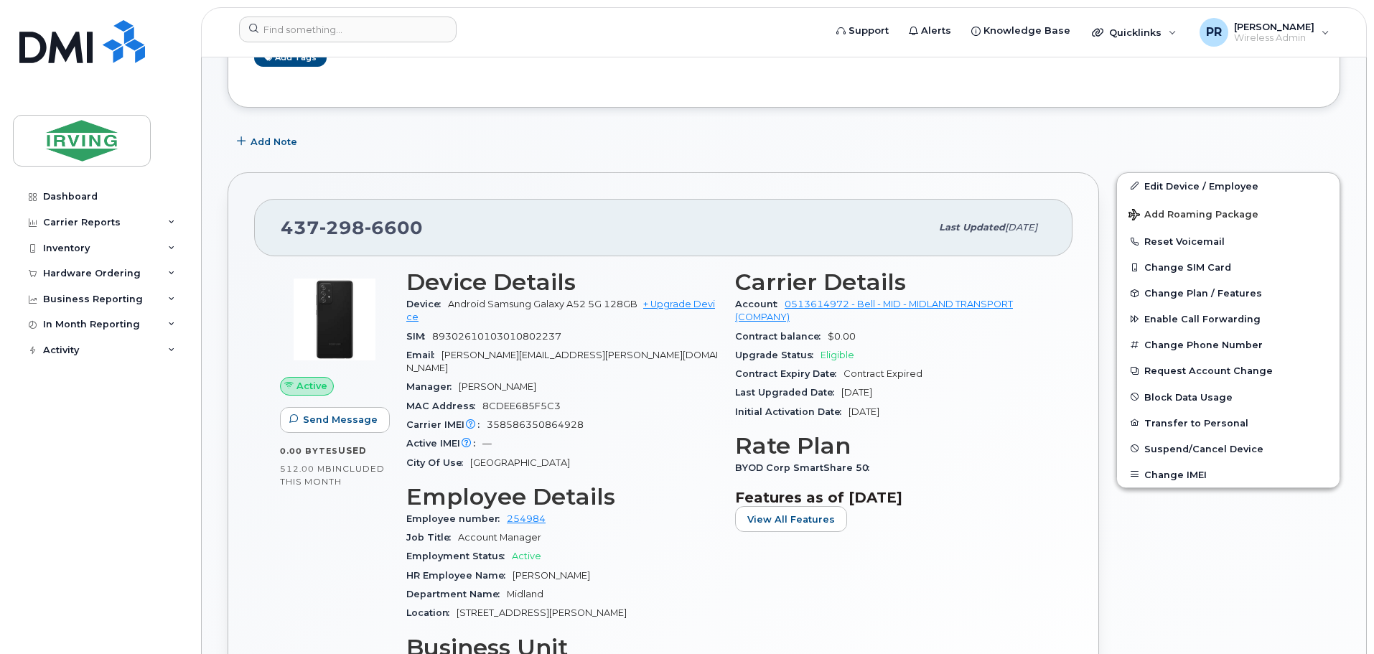
scroll to position [431, 0]
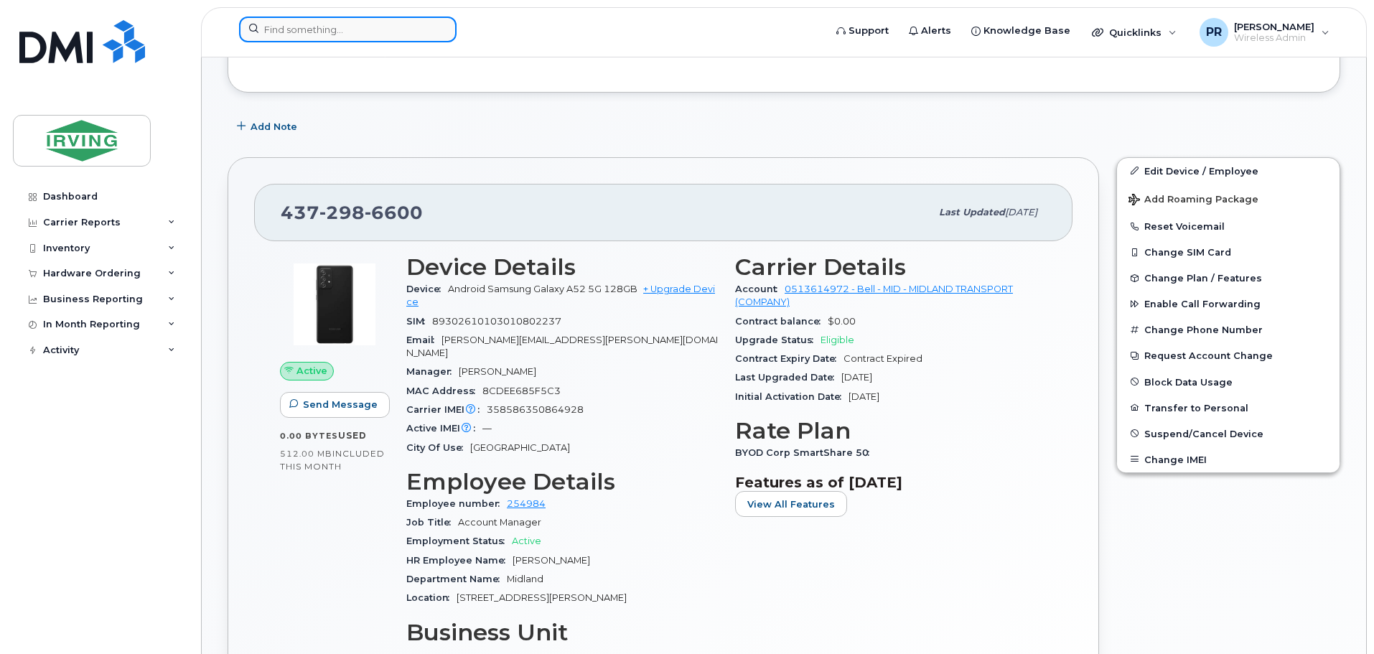
click at [325, 32] on input at bounding box center [348, 30] width 218 height 26
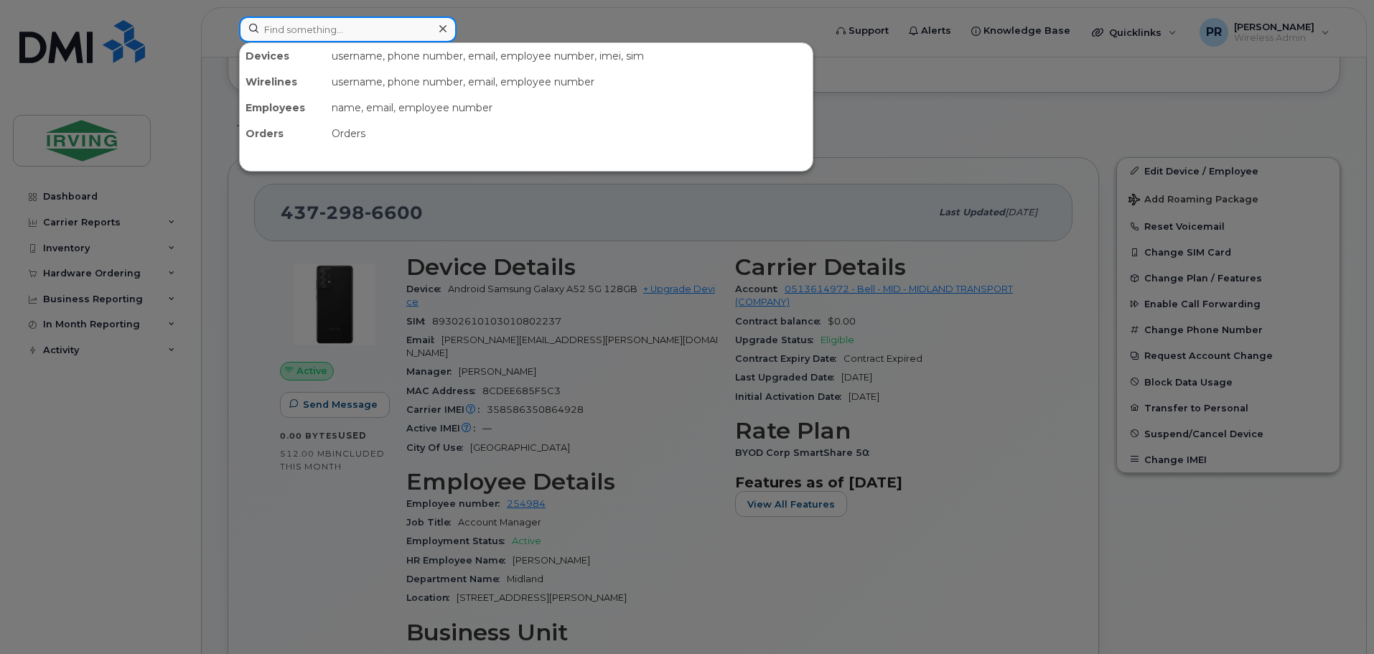
paste input "5062699458"
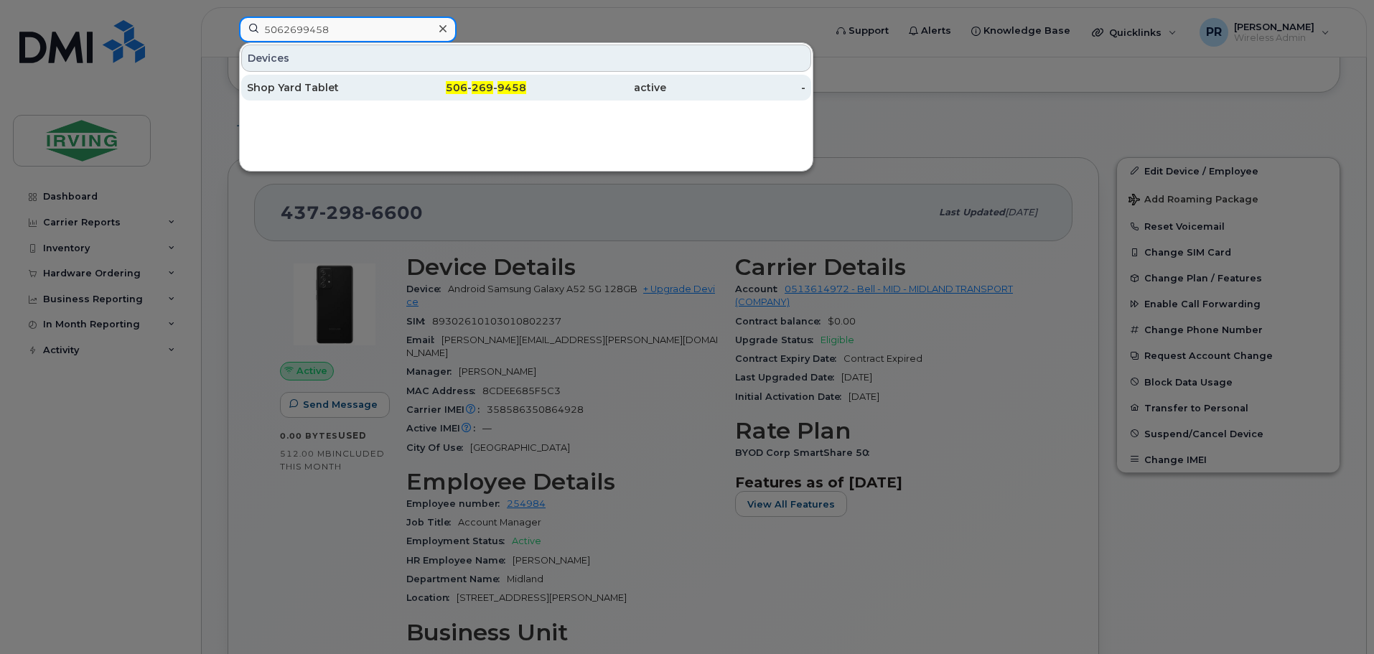
type input "5062699458"
click at [299, 90] on div "Shop Yard Tablet" at bounding box center [317, 87] width 140 height 14
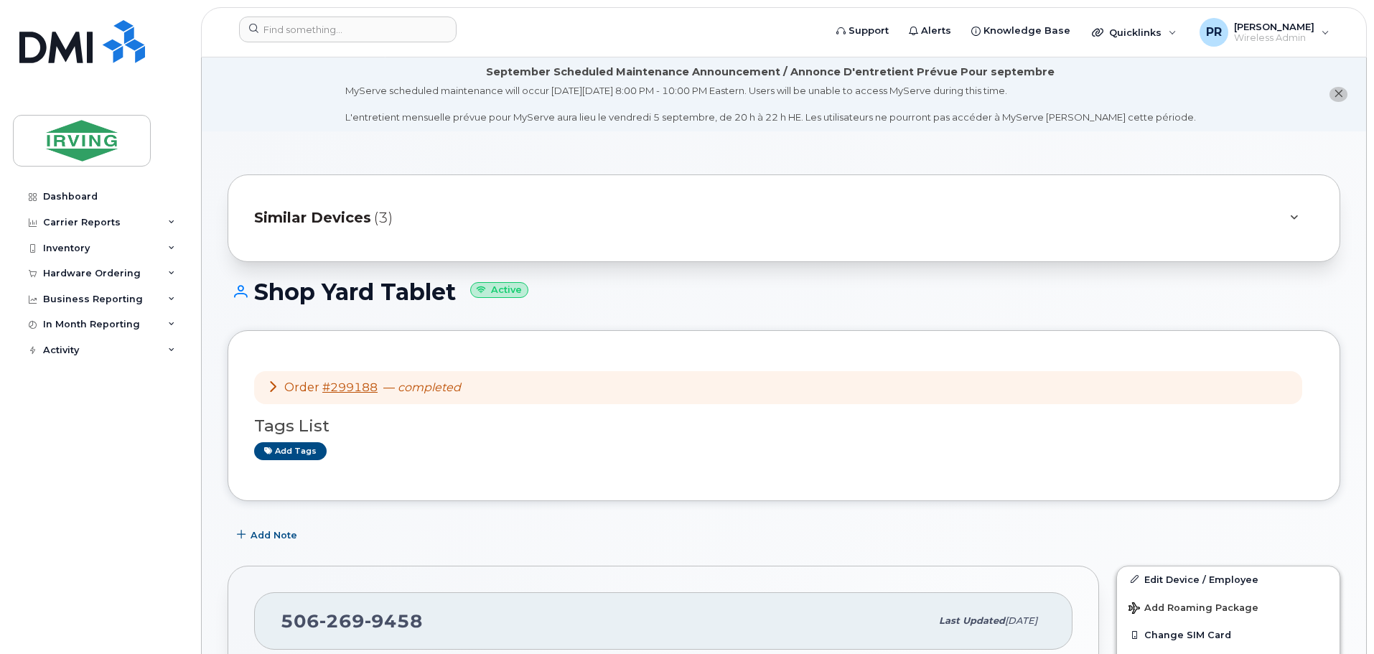
drag, startPoint x: 458, startPoint y: 293, endPoint x: 257, endPoint y: 292, distance: 201.0
click at [257, 292] on h1 "Shop Yard Tablet Active" at bounding box center [784, 291] width 1113 height 25
copy h1 "Shop Yard Tablet"
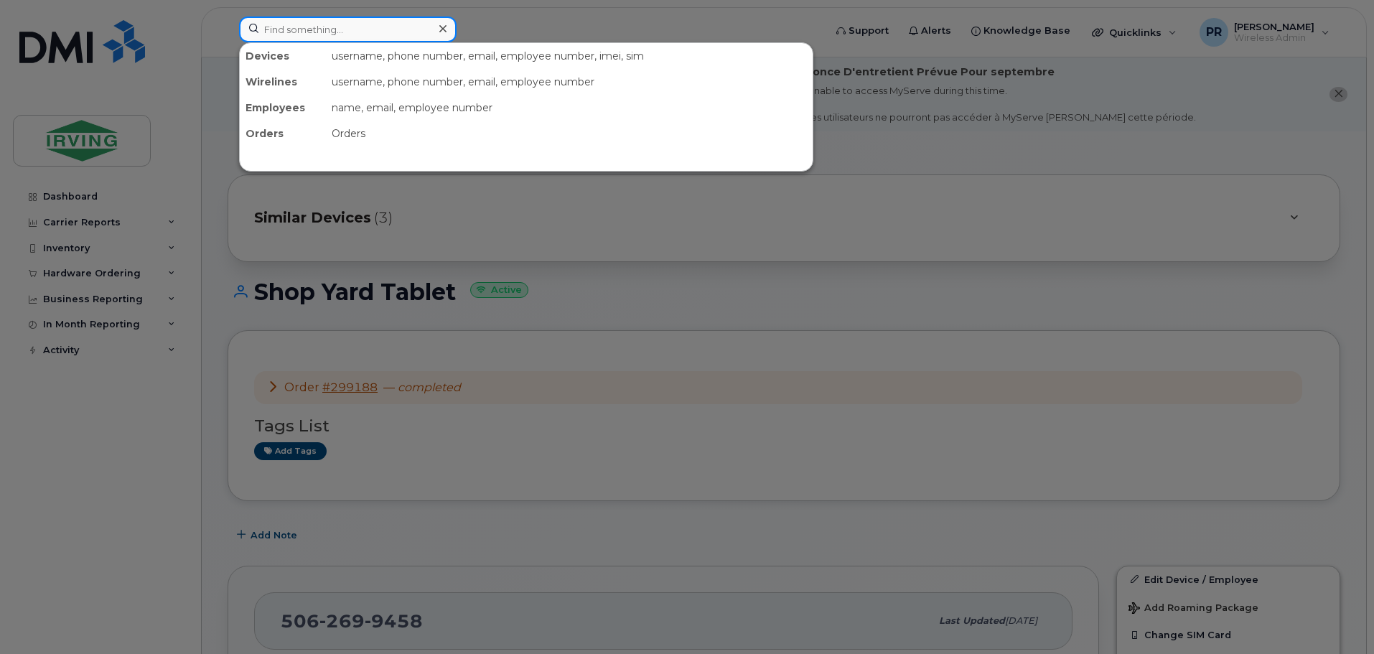
click at [312, 24] on input at bounding box center [348, 30] width 218 height 26
paste input "5068520680"
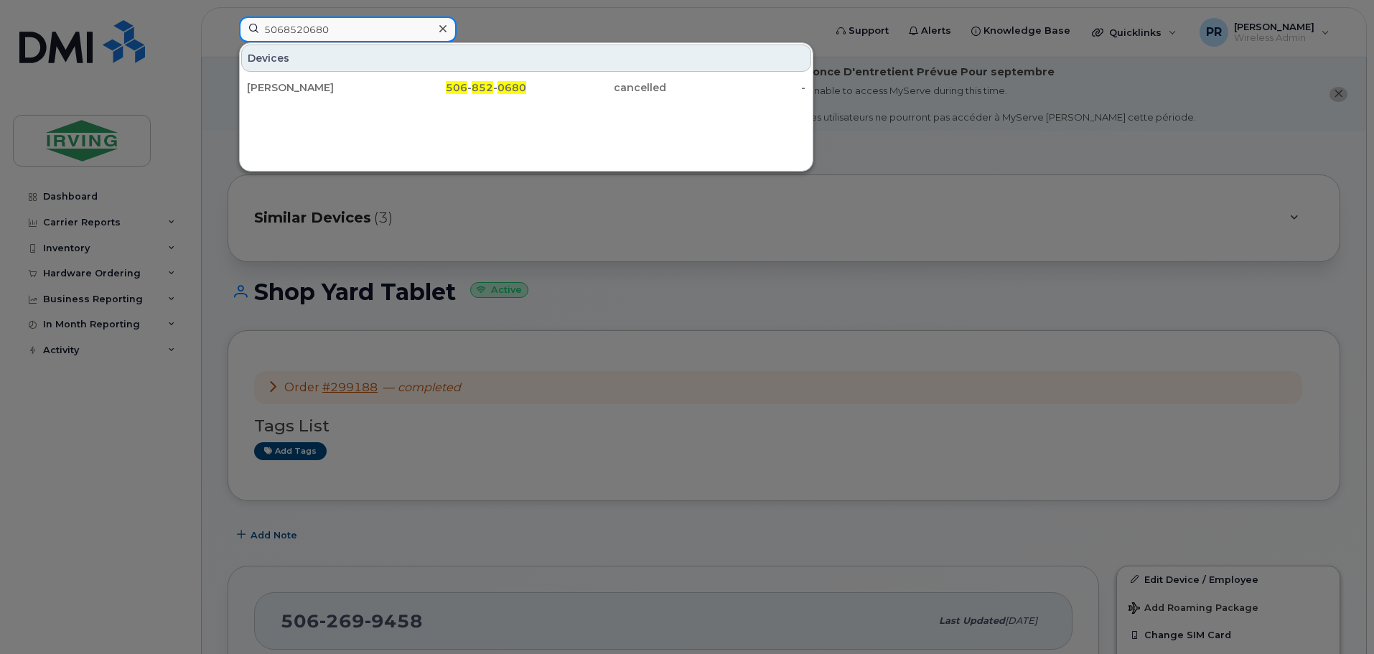
drag, startPoint x: 350, startPoint y: 32, endPoint x: 358, endPoint y: 31, distance: 7.2
click at [350, 32] on input "5068520680" at bounding box center [348, 30] width 218 height 26
drag, startPoint x: 365, startPoint y: 30, endPoint x: 175, endPoint y: 29, distance: 189.5
click at [228, 29] on div "5068520680 Devices [PERSON_NAME] 506 - 852 - 0680 cancelled -" at bounding box center [527, 33] width 599 height 32
paste input "7824099237"
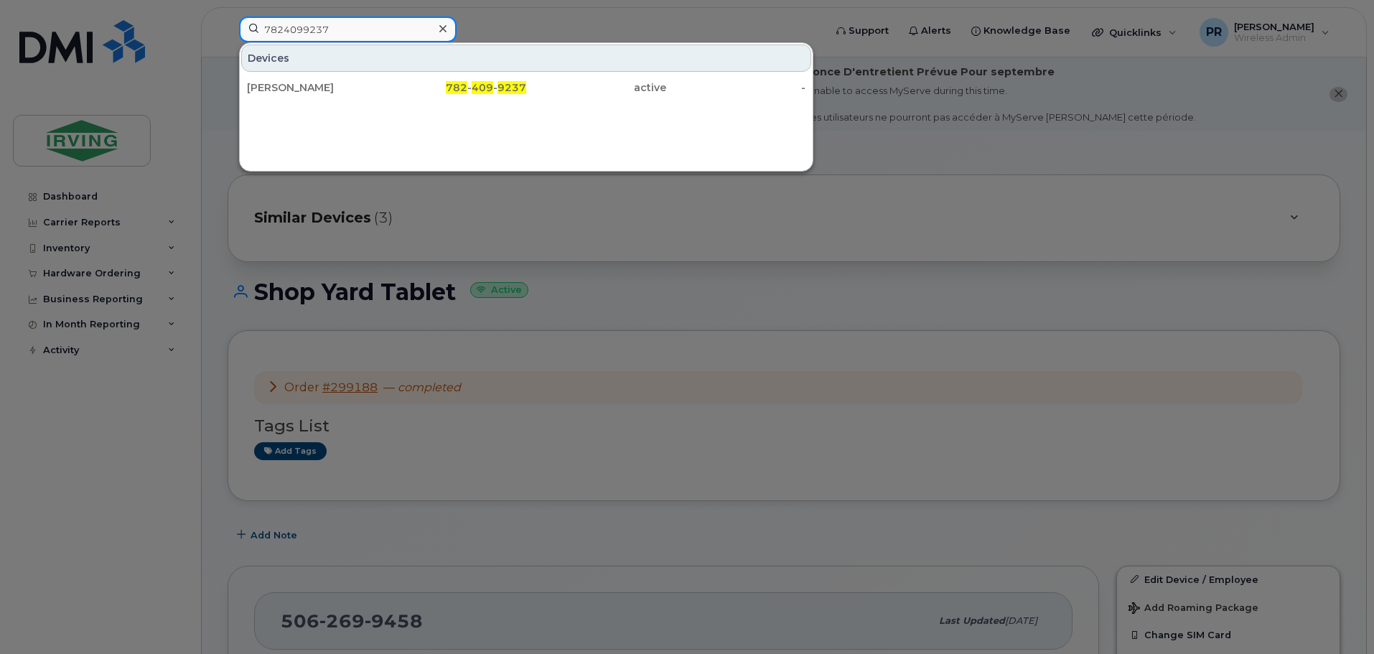
click at [373, 21] on input "7824099237" at bounding box center [348, 30] width 218 height 26
drag, startPoint x: 322, startPoint y: 29, endPoint x: 168, endPoint y: 34, distance: 154.4
click at [228, 34] on div "7824099237 Devices [PERSON_NAME] 782 - 409 - 9237 active -" at bounding box center [527, 33] width 599 height 32
paste input "4372986600"
click at [327, 32] on input "4372986600" at bounding box center [348, 30] width 218 height 26
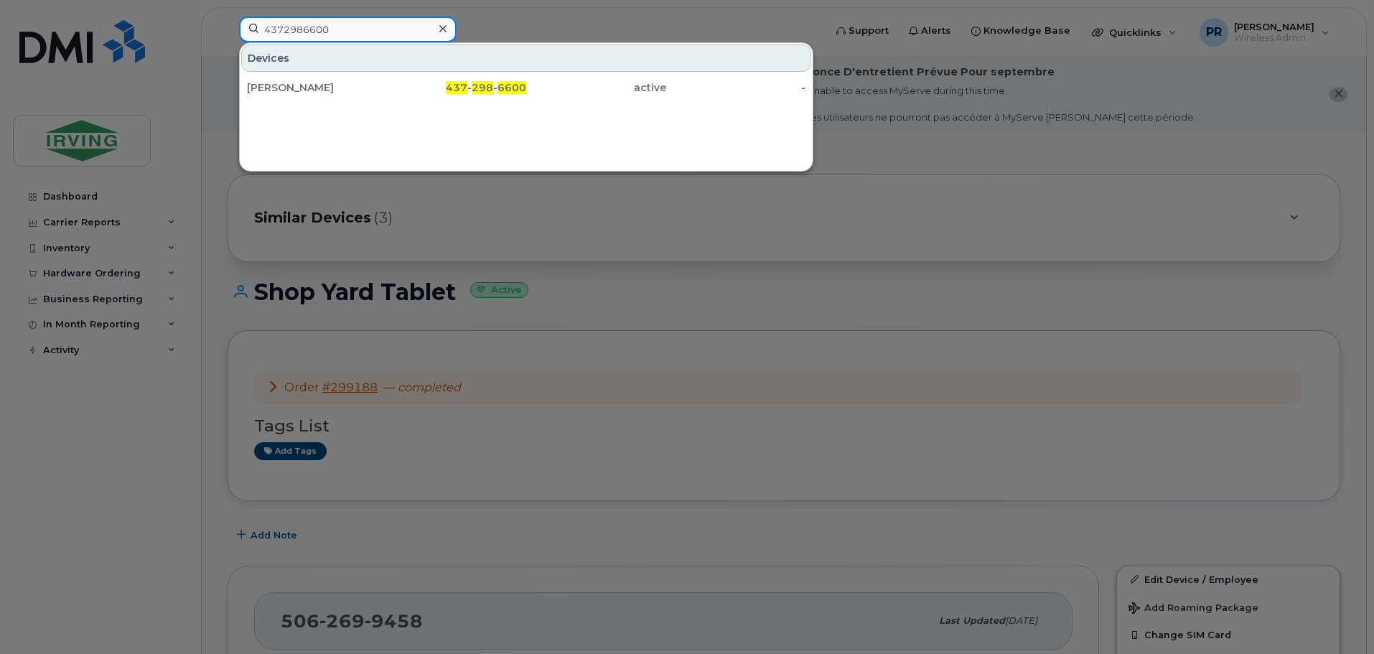
drag, startPoint x: 373, startPoint y: 28, endPoint x: 137, endPoint y: 35, distance: 236.3
click at [228, 35] on div "4372986600 Devices [PERSON_NAME] 437 - 298 - 6600 active -" at bounding box center [527, 33] width 599 height 32
paste input "4419041"
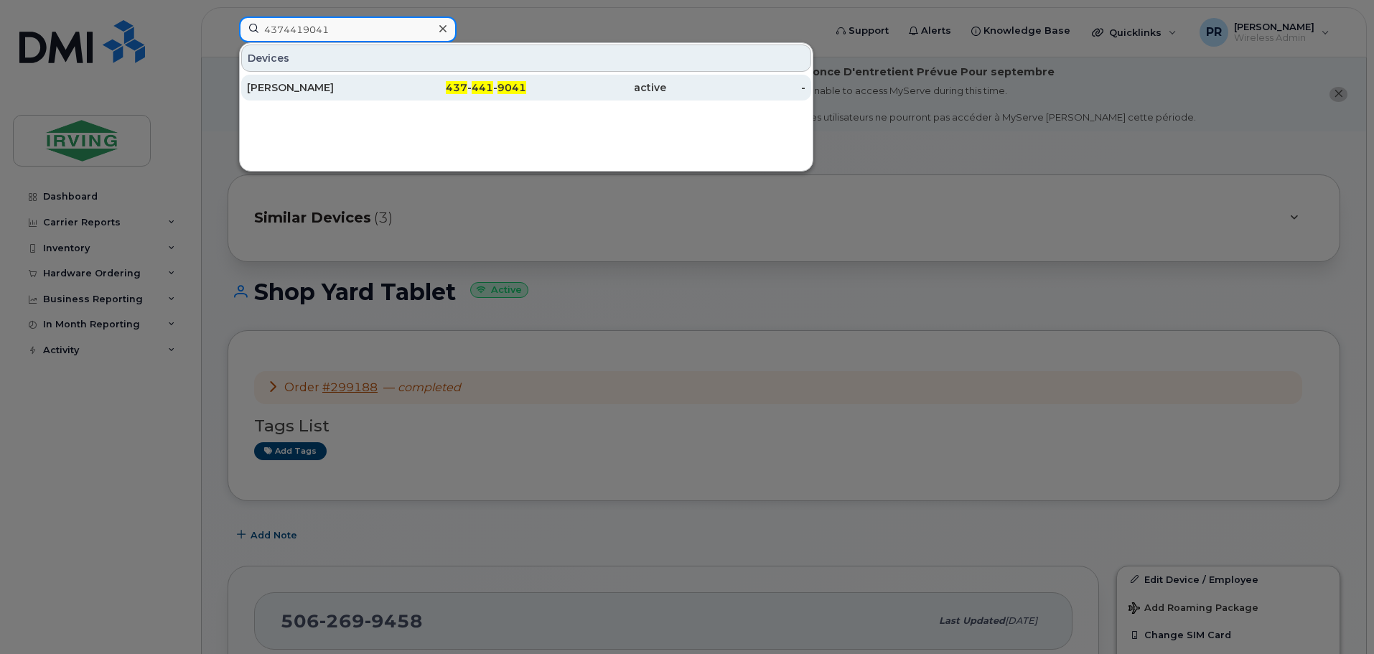
type input "4374419041"
click at [291, 86] on div "[PERSON_NAME]" at bounding box center [317, 87] width 140 height 14
